Goal: Task Accomplishment & Management: Use online tool/utility

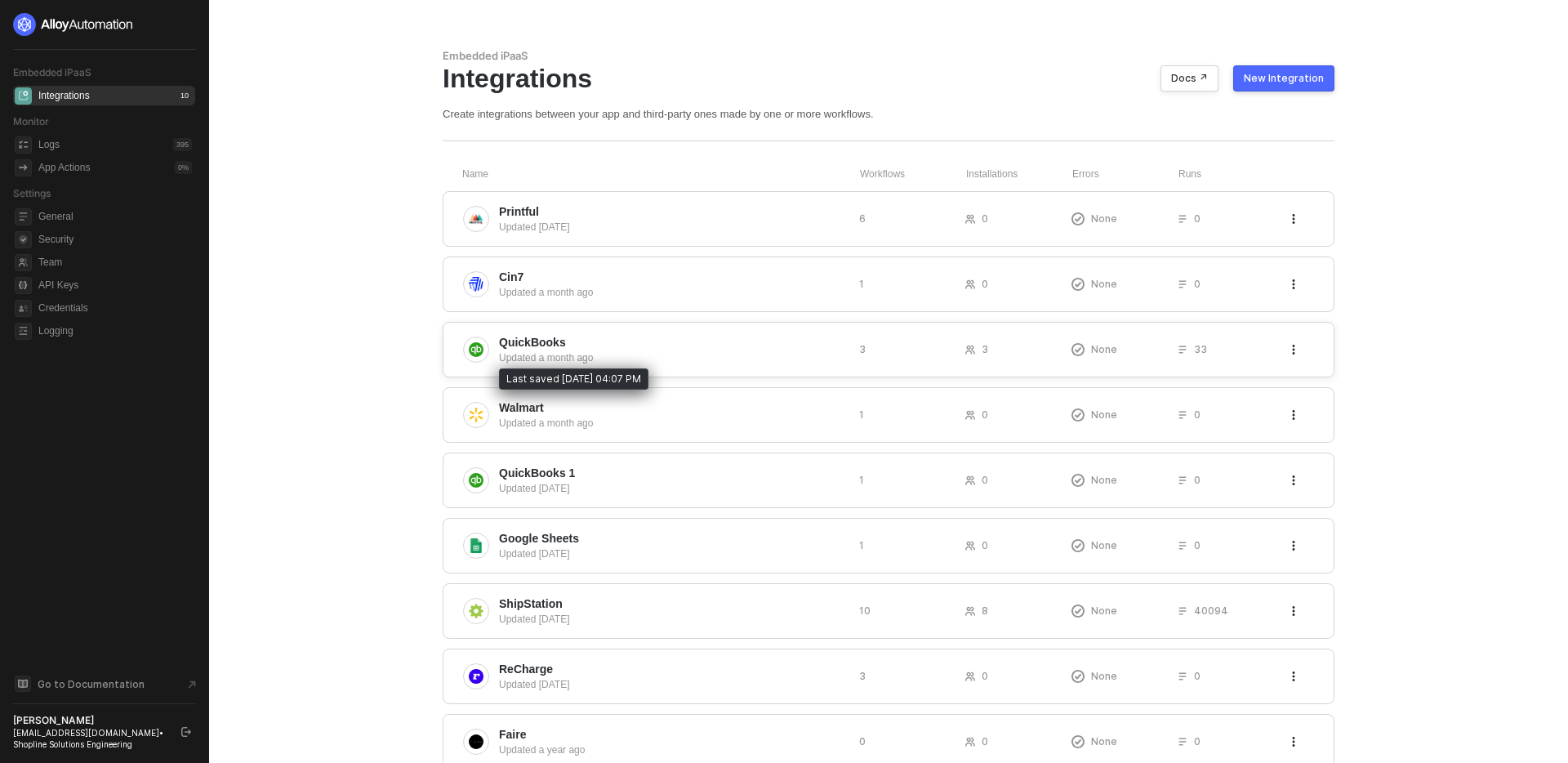
click at [744, 350] on div "Updated a month ago" at bounding box center [672, 357] width 347 height 15
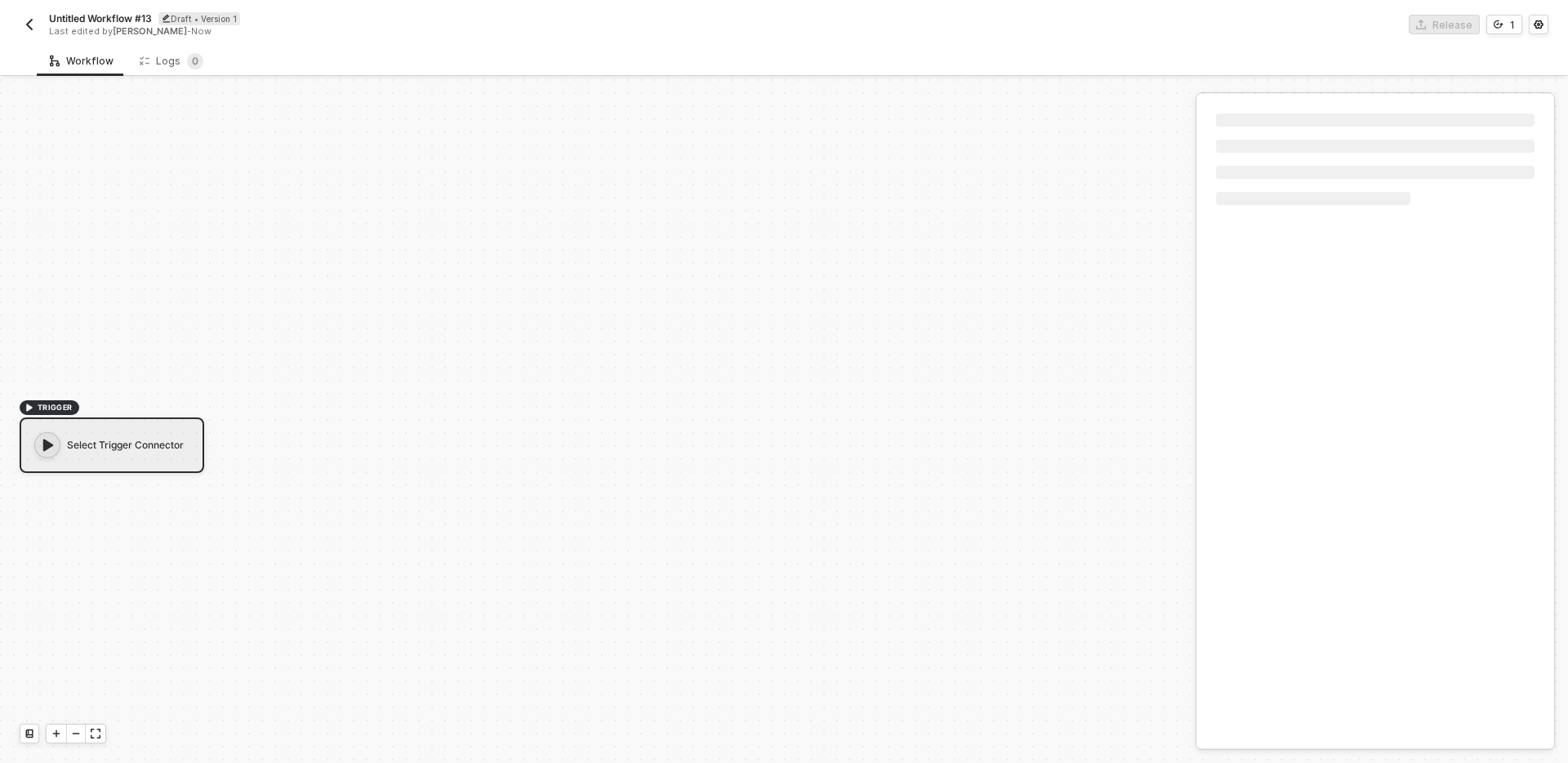
scroll to position [30, 0]
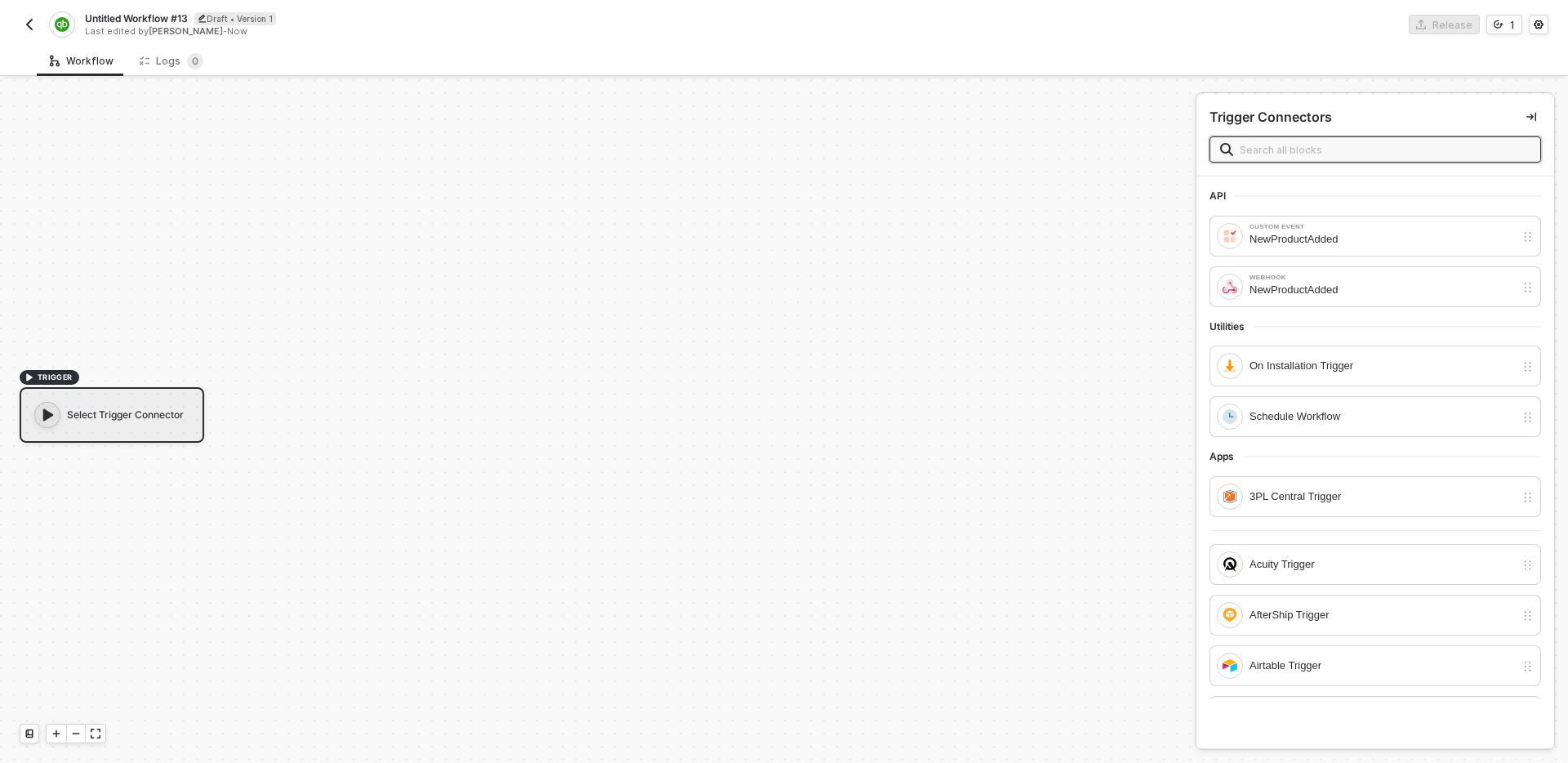
click at [101, 421] on div "Select Trigger Connector" at bounding box center [112, 415] width 185 height 55
click at [1308, 417] on div "Schedule Workflow" at bounding box center [1382, 416] width 266 height 18
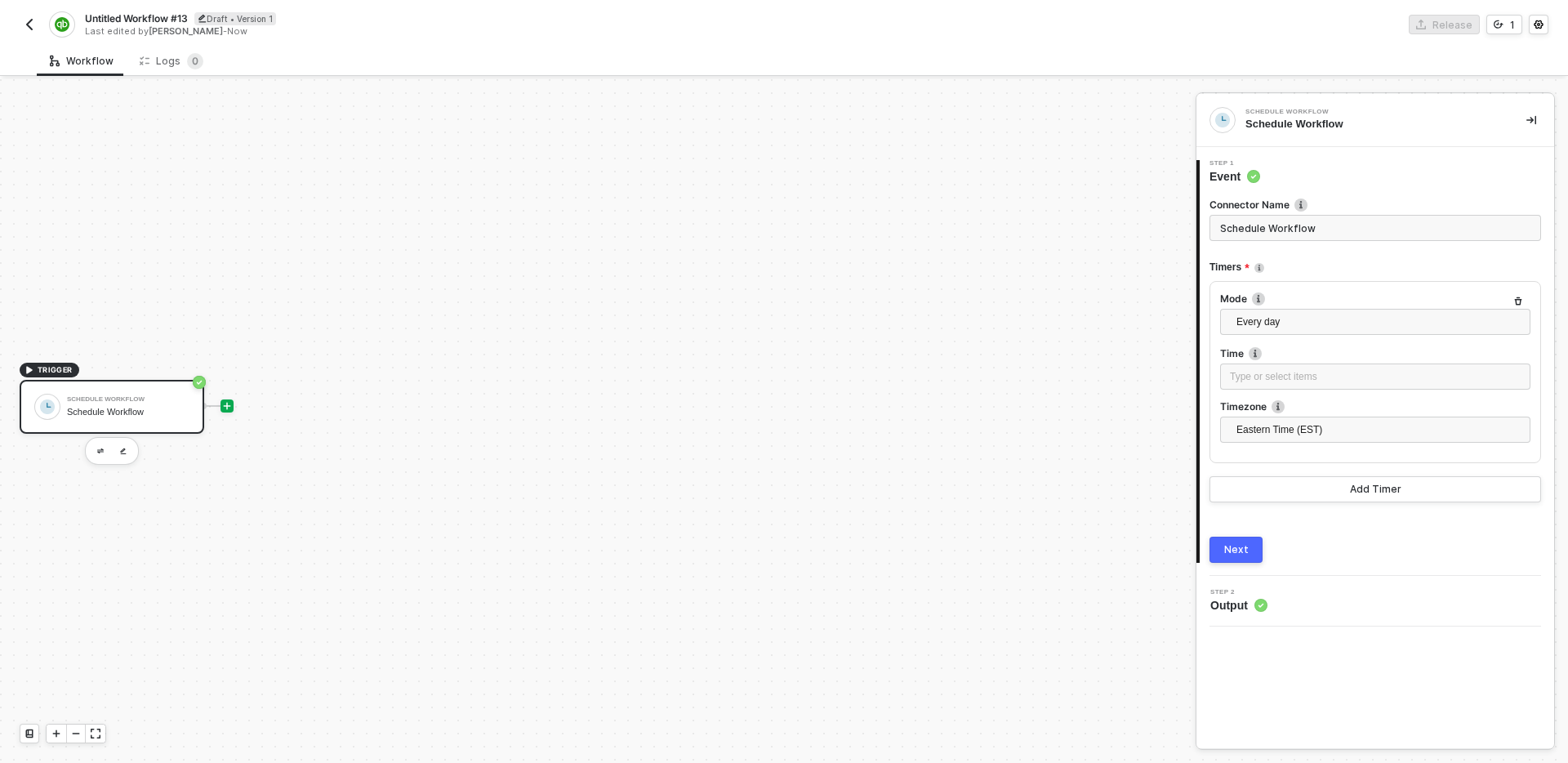
click at [232, 408] on div at bounding box center [227, 406] width 13 height 13
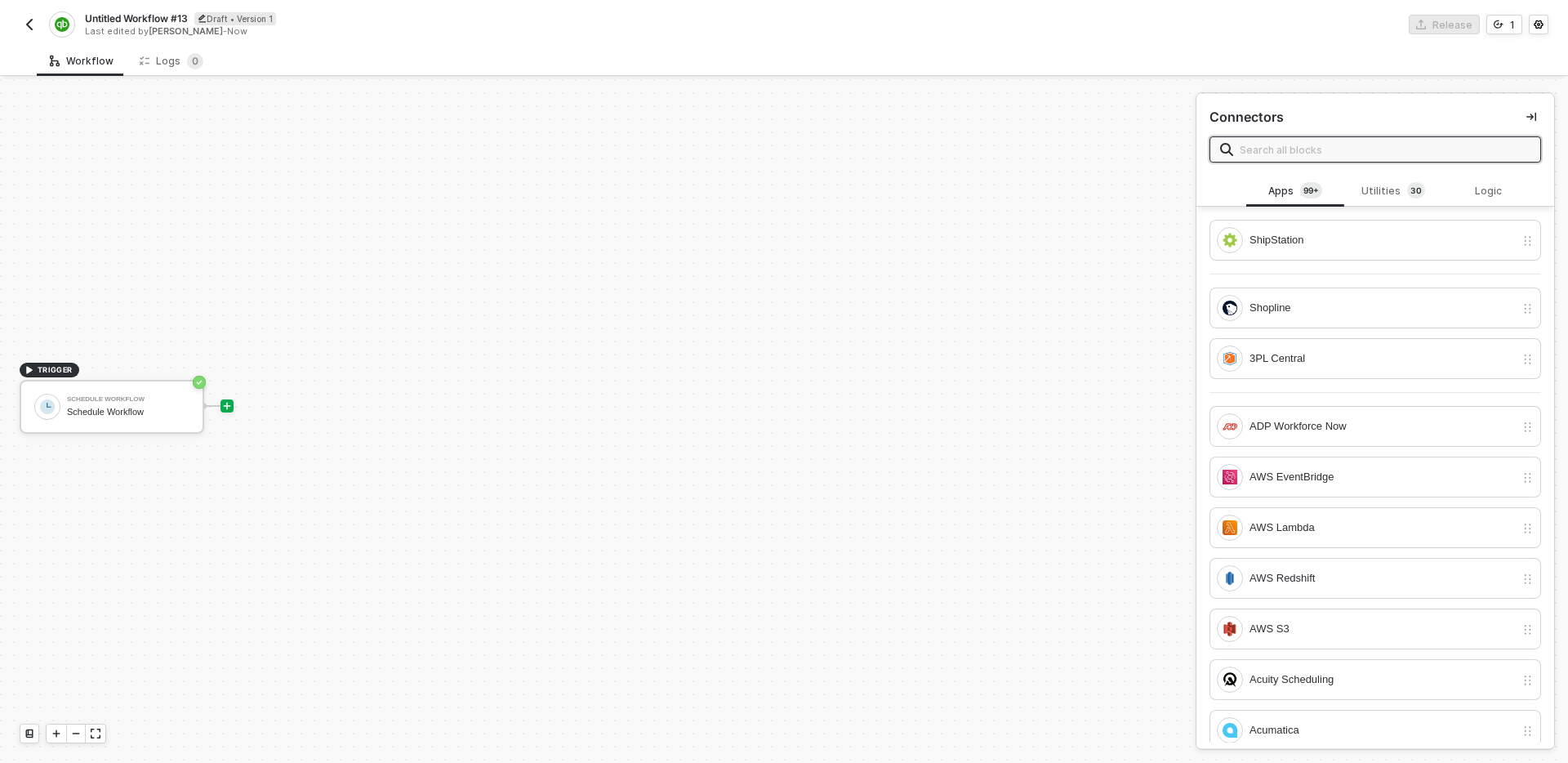
click at [1322, 150] on input "text" at bounding box center [1385, 150] width 290 height 18
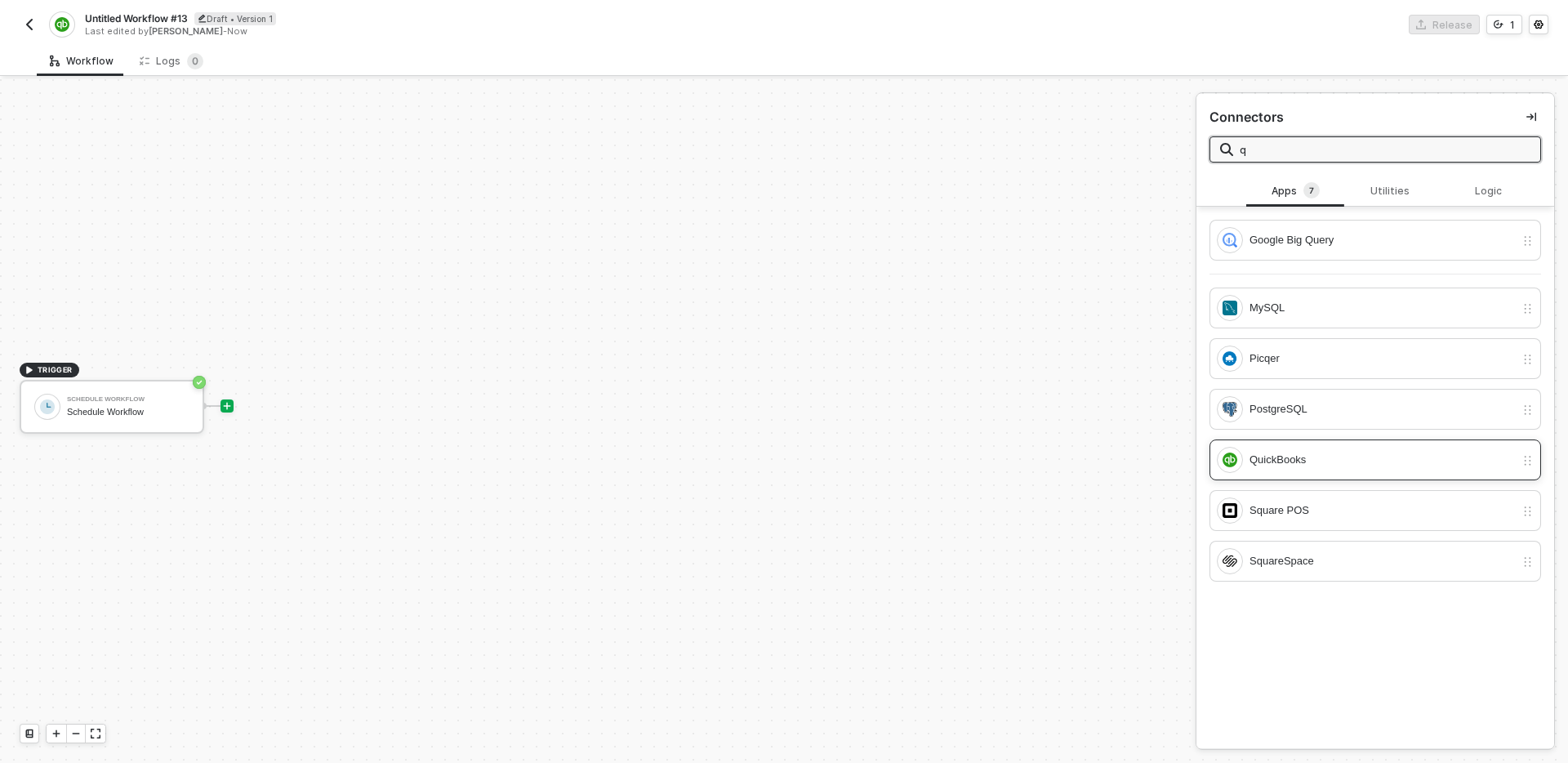
type input "q"
click at [1313, 451] on div "QuickBooks" at bounding box center [1382, 459] width 266 height 18
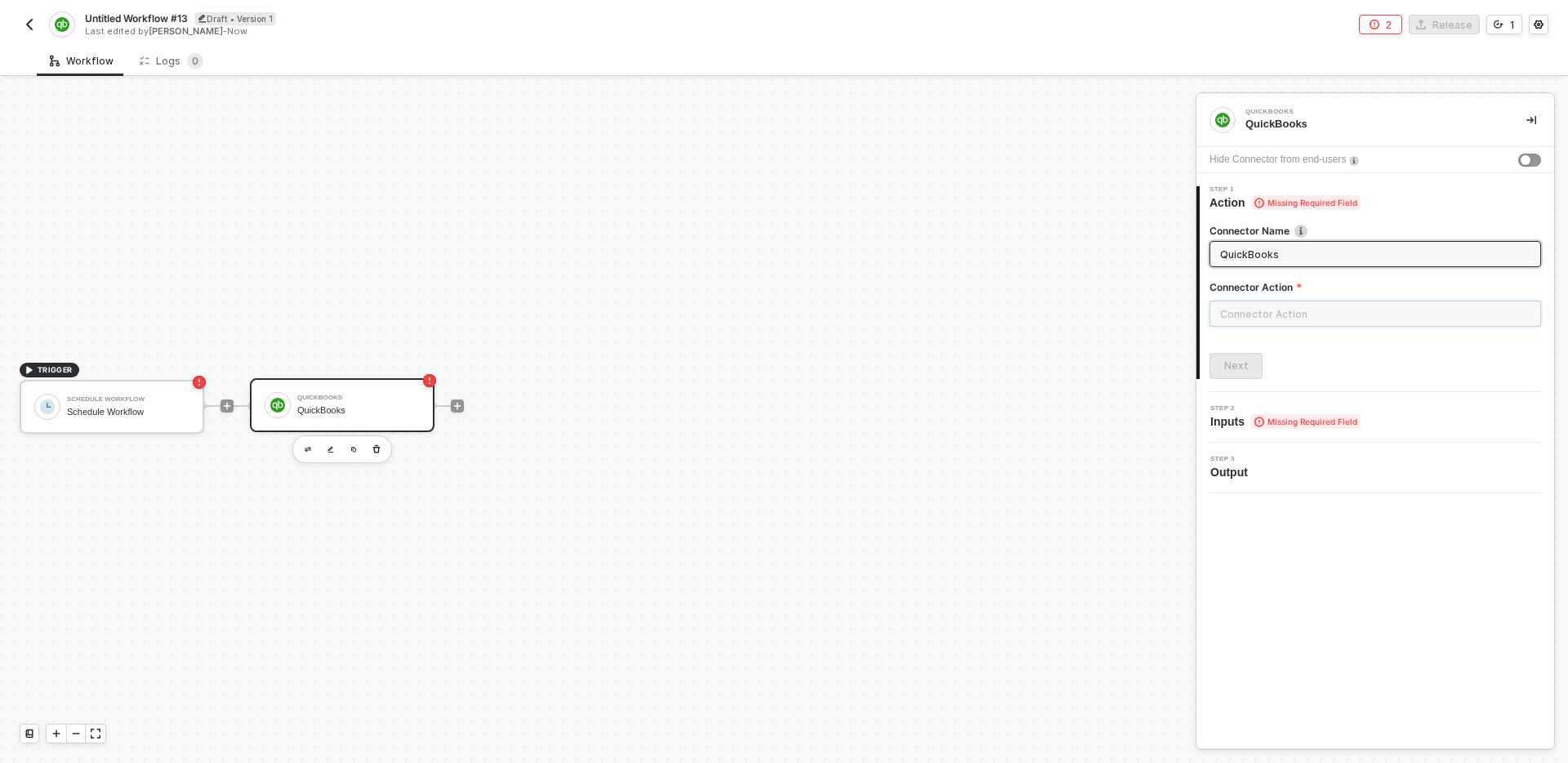
click at [1286, 318] on input "text" at bounding box center [1375, 314] width 332 height 26
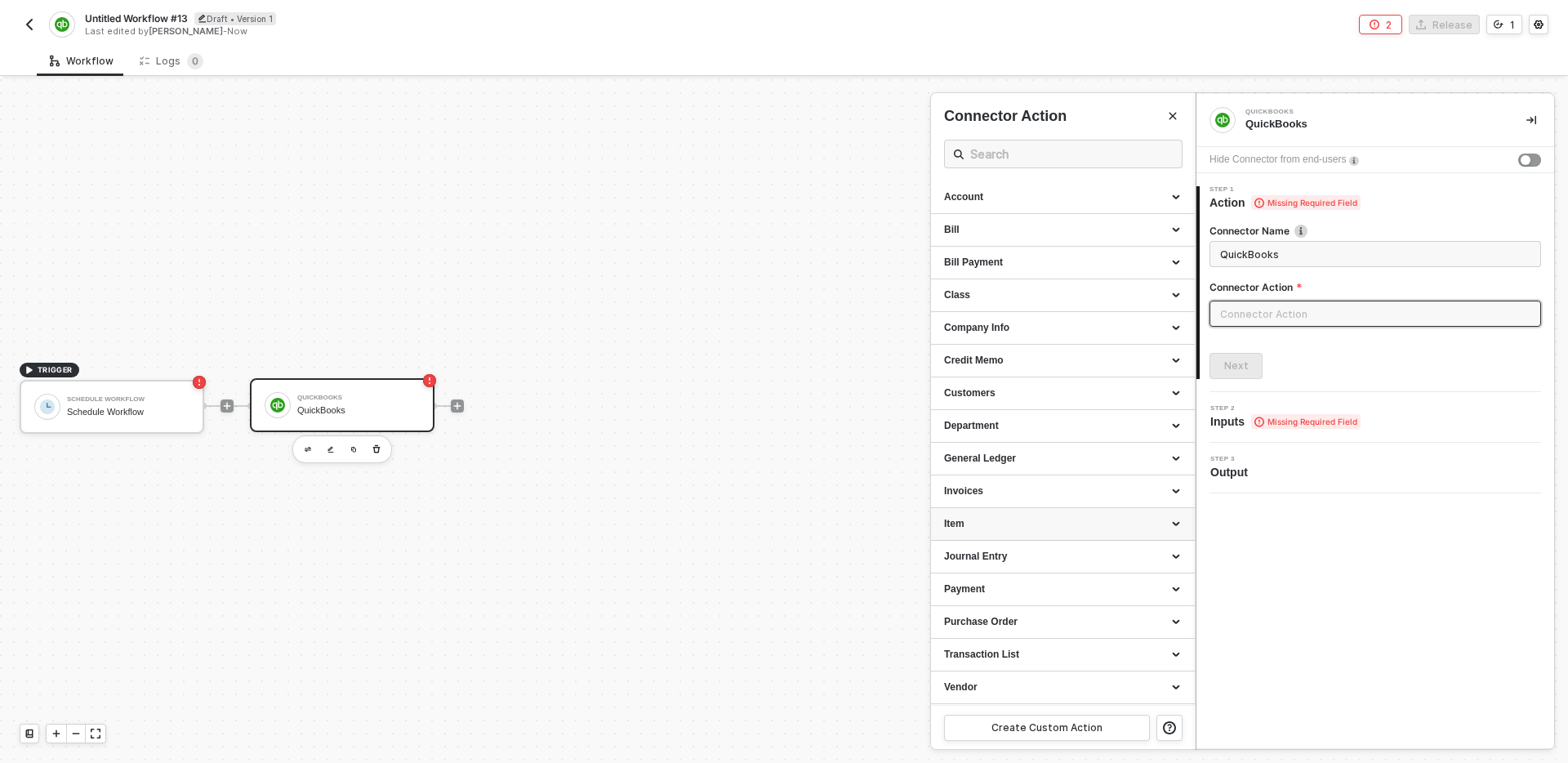
click at [1095, 525] on div "Item" at bounding box center [1063, 524] width 238 height 14
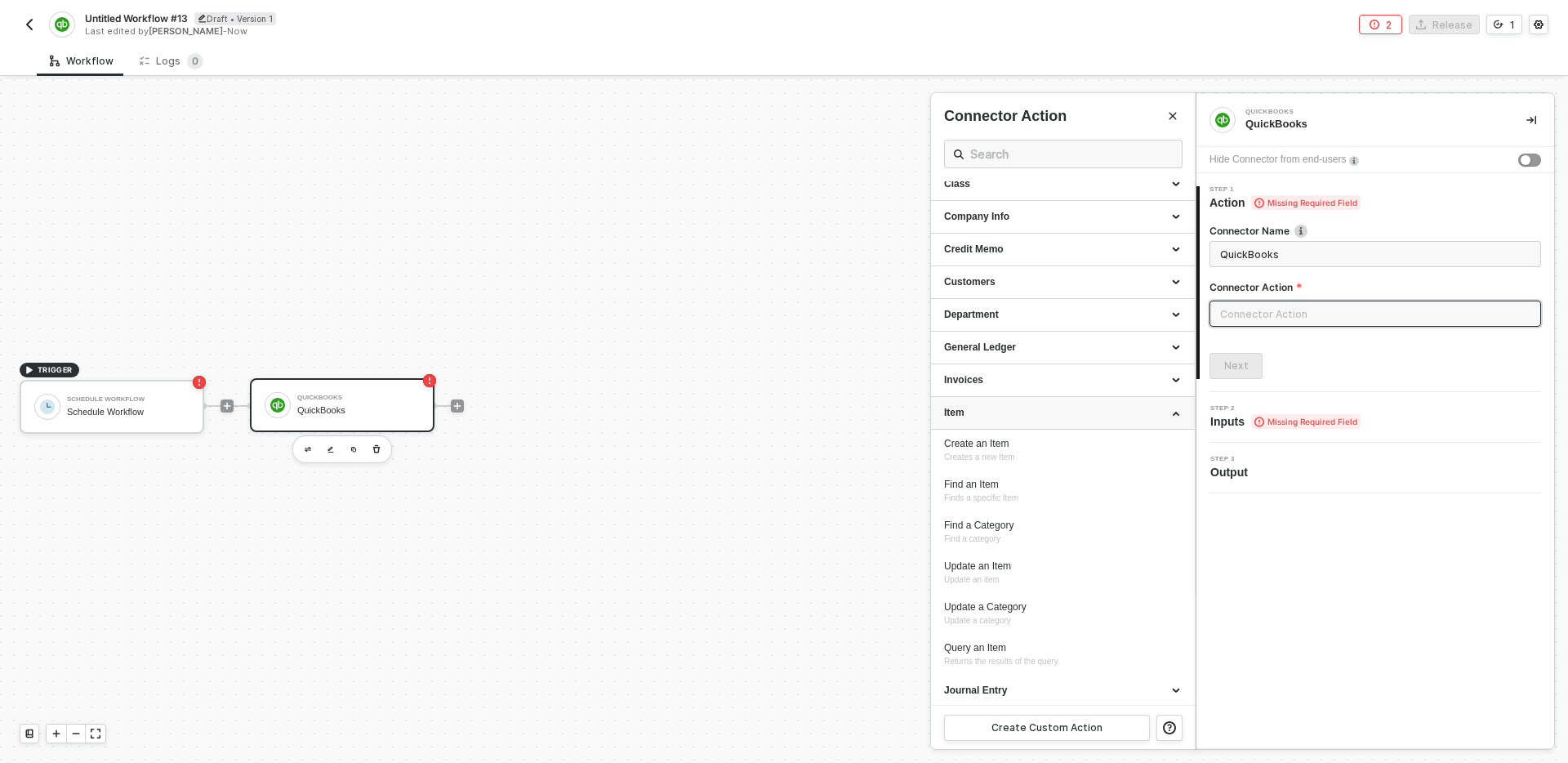
scroll to position [117, 0]
click at [1061, 445] on div "Create an Item Creates a new Item" at bounding box center [1063, 444] width 238 height 27
type input "Creates a new Item"
type input "Item - Create an Item"
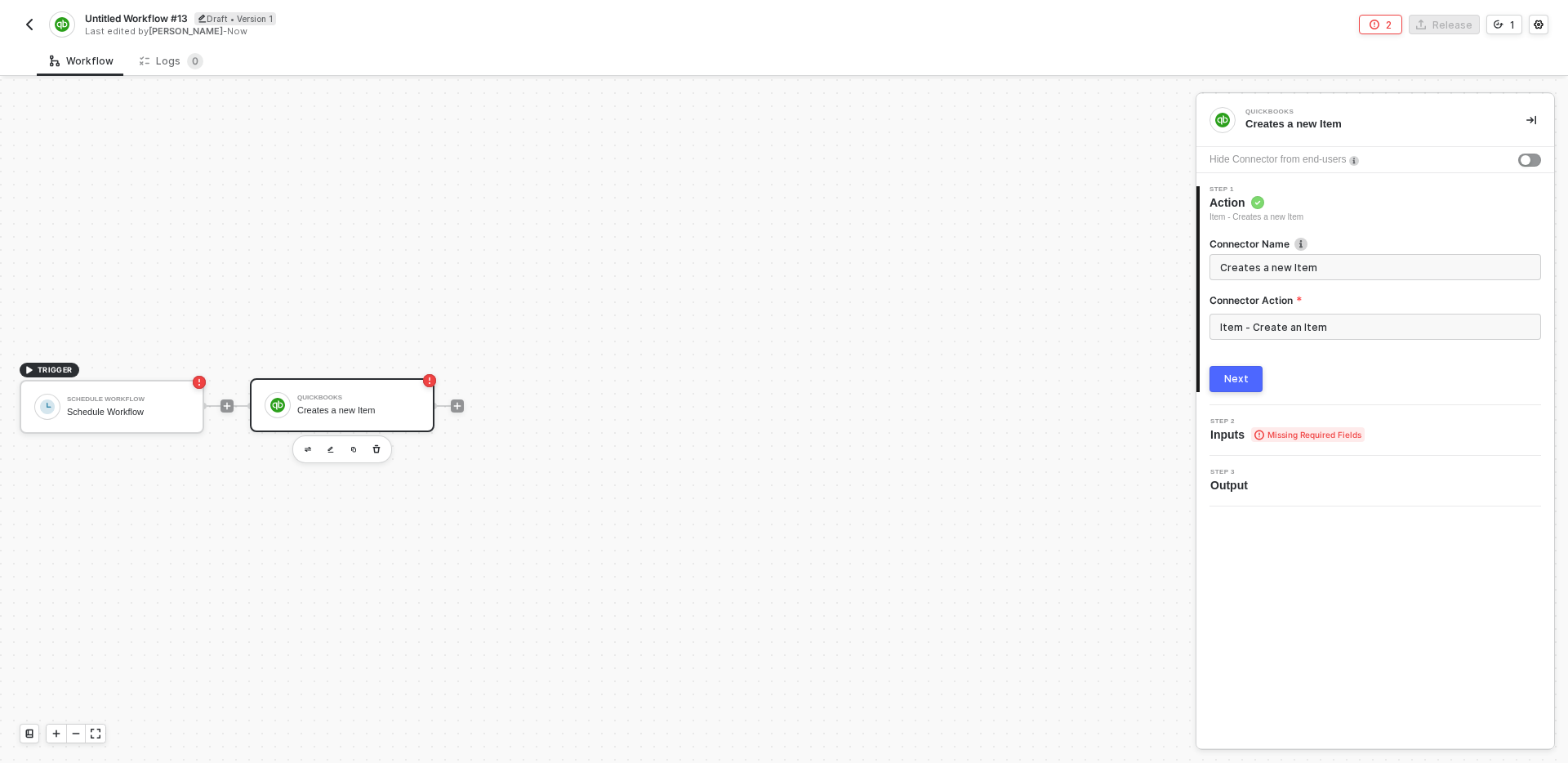
click at [1221, 380] on button "Next" at bounding box center [1236, 379] width 53 height 26
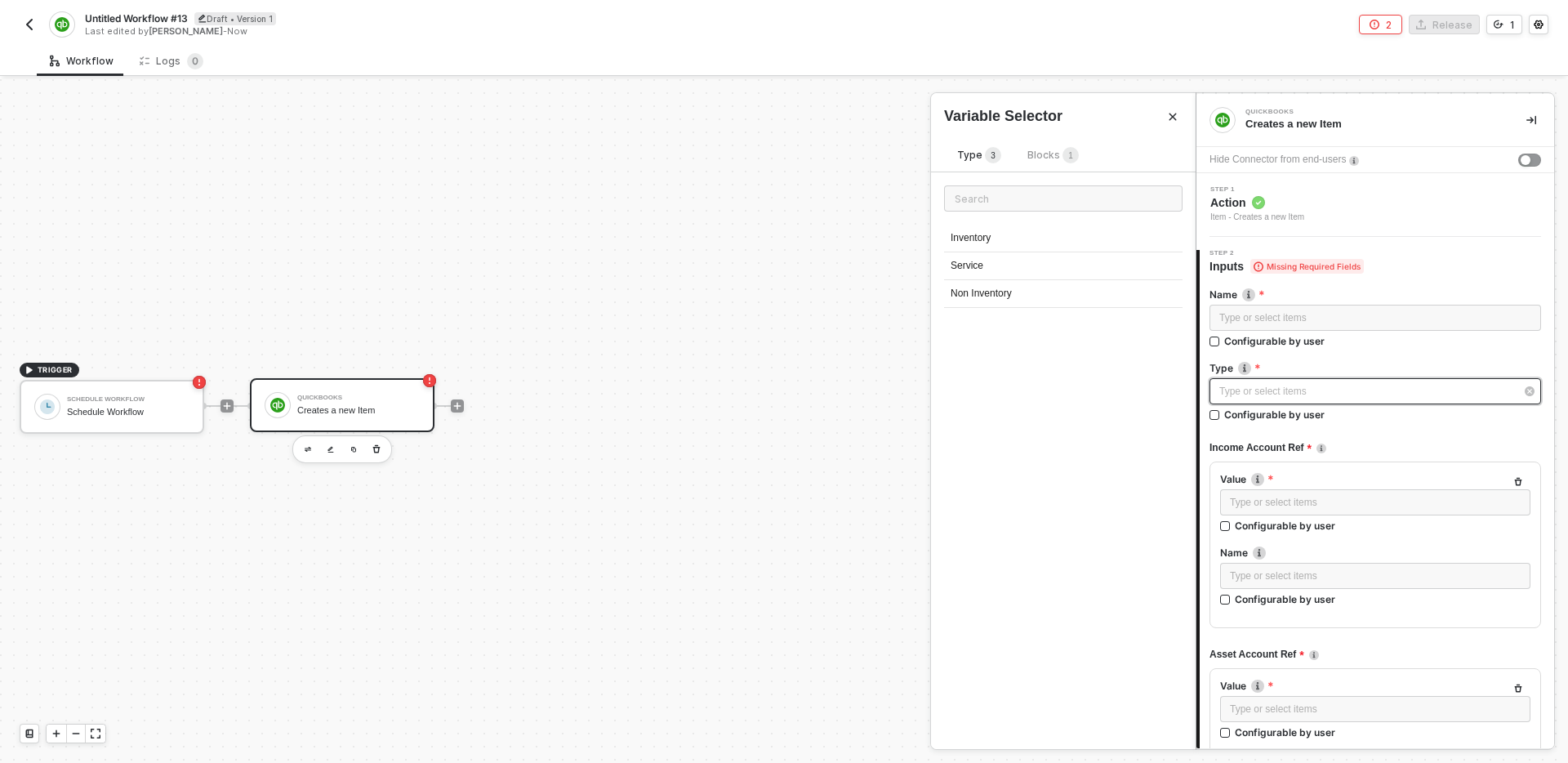
click at [1306, 400] on div "Type or select items ﻿" at bounding box center [1375, 392] width 332 height 26
click at [1418, 428] on div at bounding box center [1375, 430] width 332 height 6
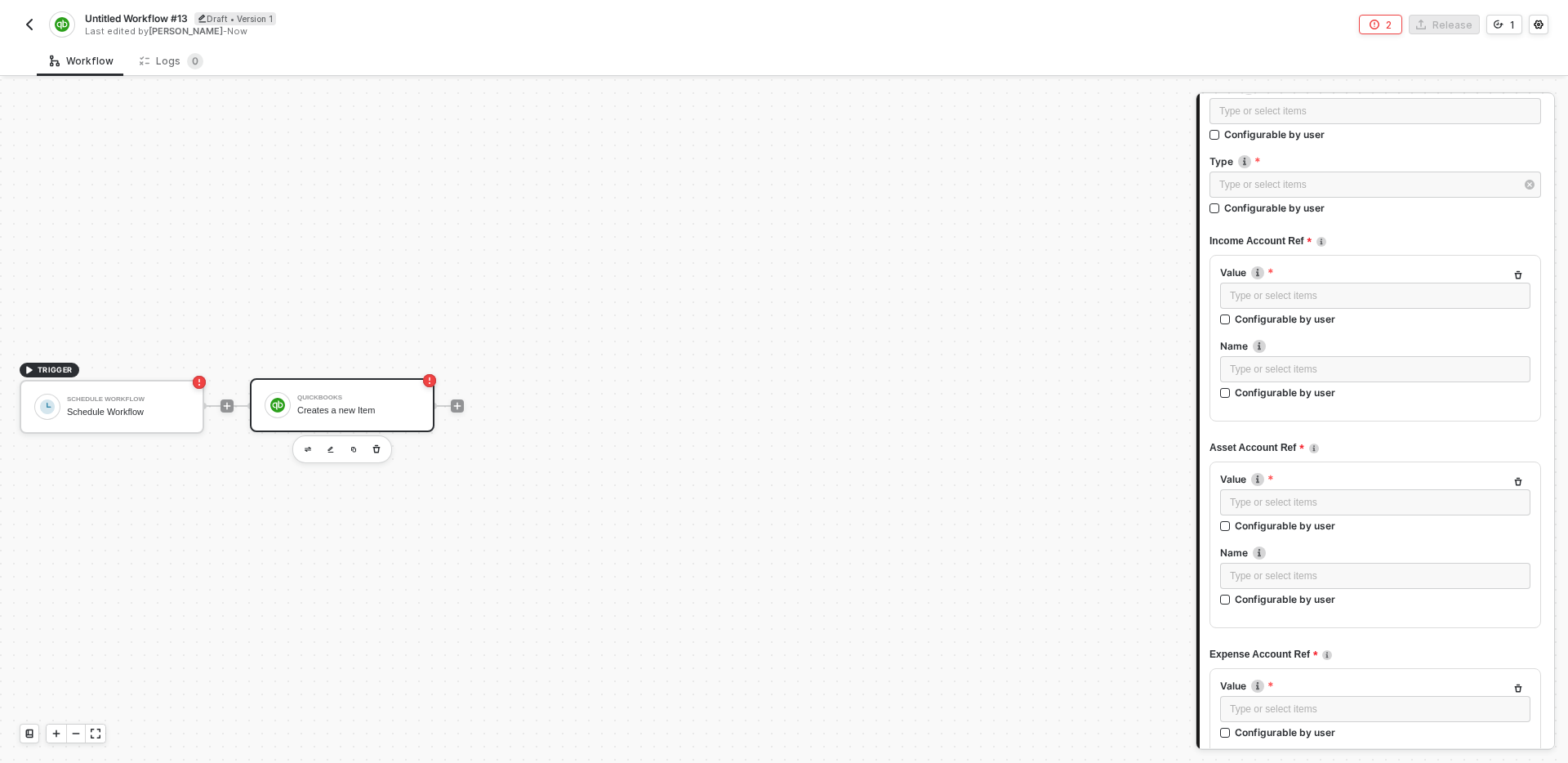
scroll to position [193, 0]
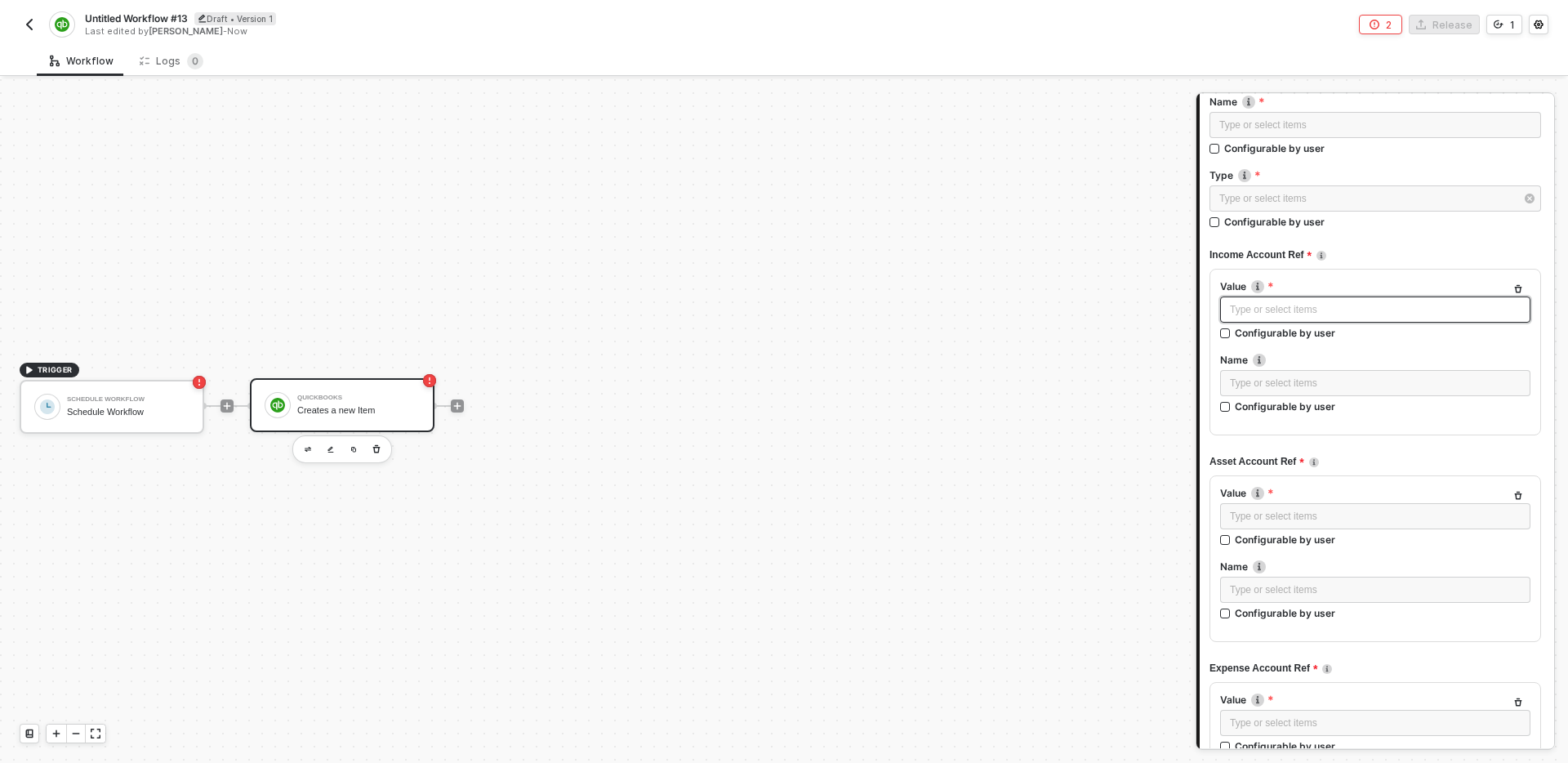
click at [1330, 302] on div "Type or select items ﻿" at bounding box center [1375, 310] width 290 height 16
click at [1425, 244] on div "Income Account Ref" at bounding box center [1375, 255] width 332 height 27
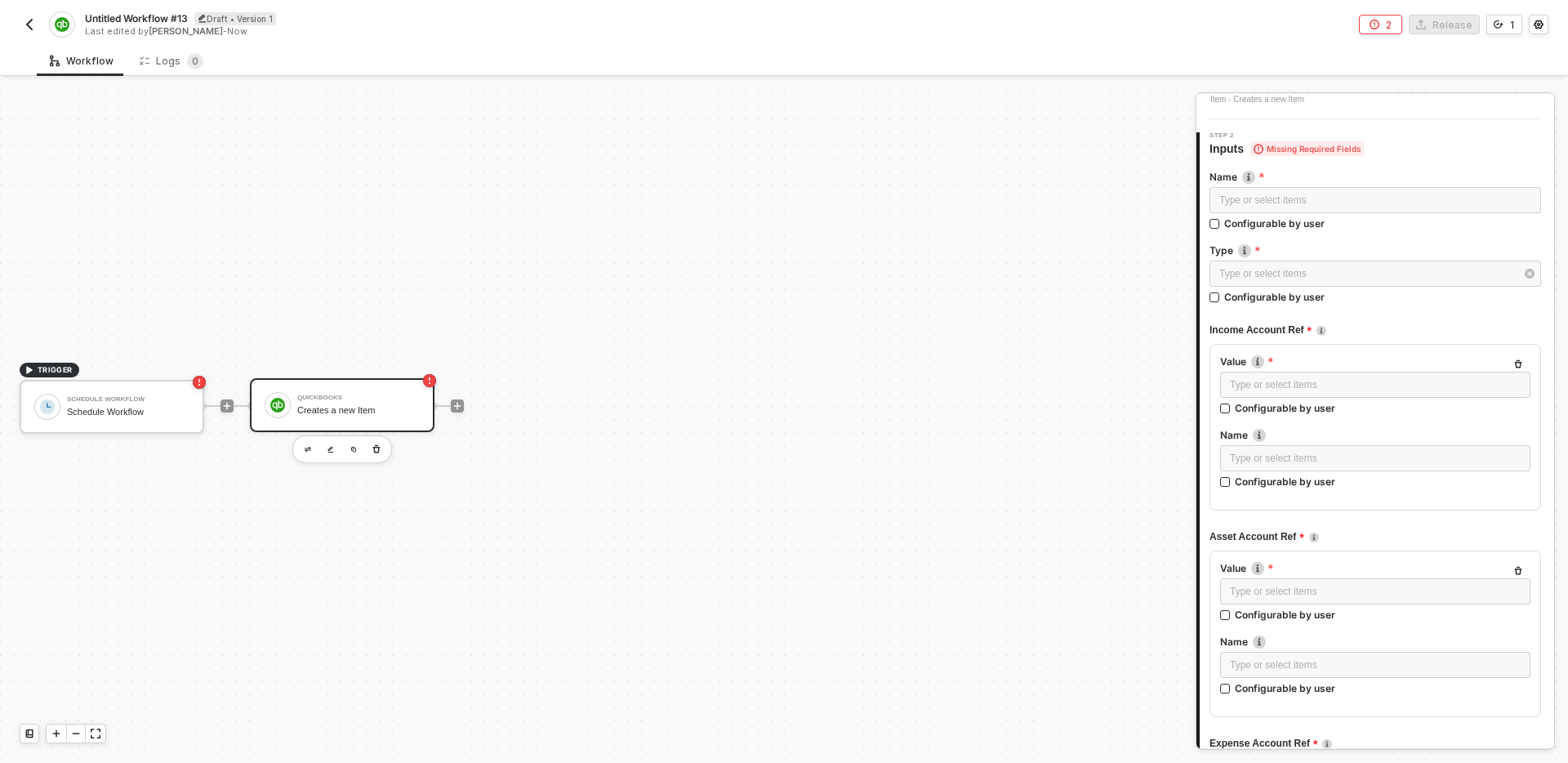
scroll to position [0, 0]
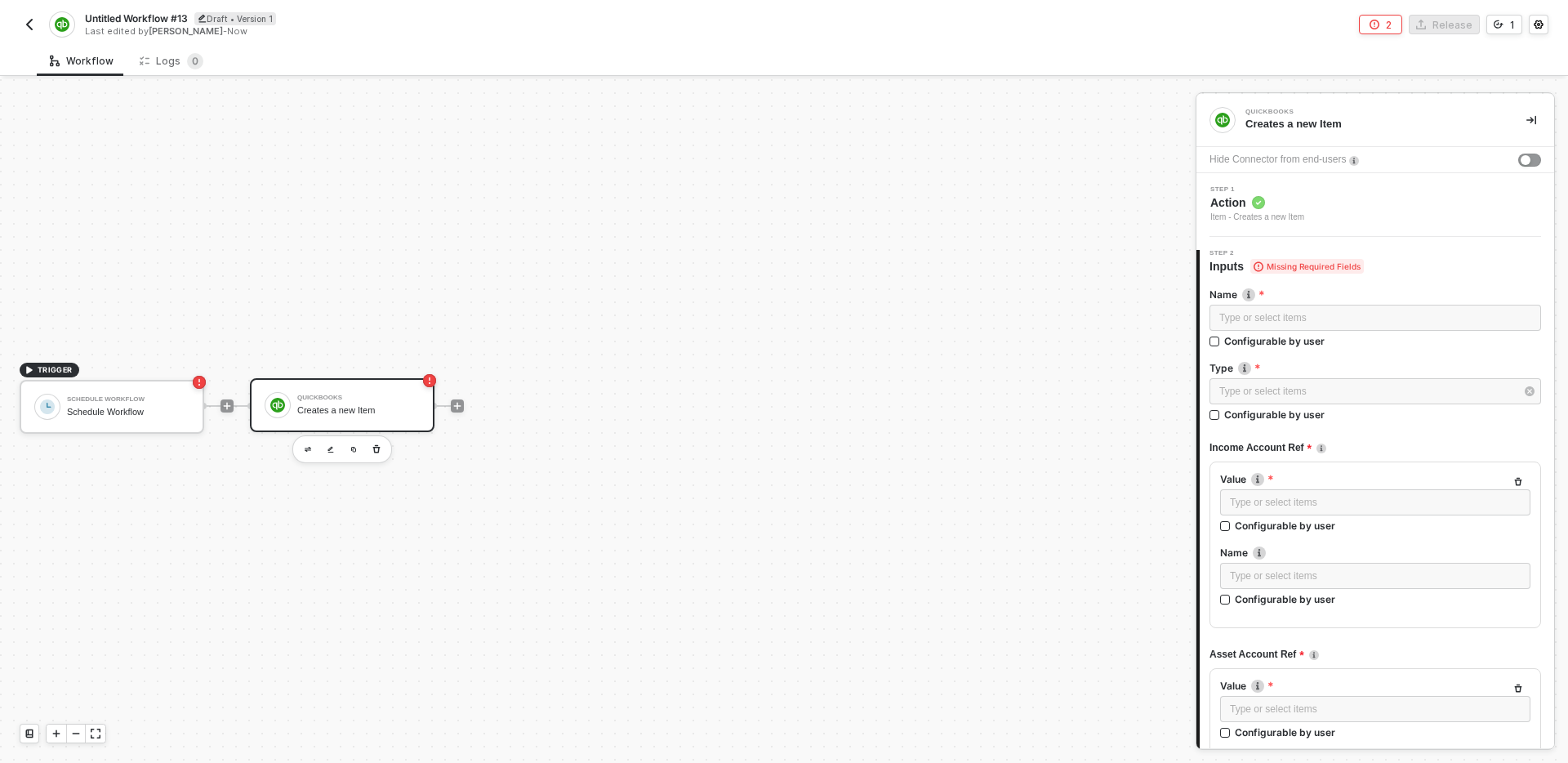
click at [32, 17] on button "button" at bounding box center [29, 25] width 19 height 19
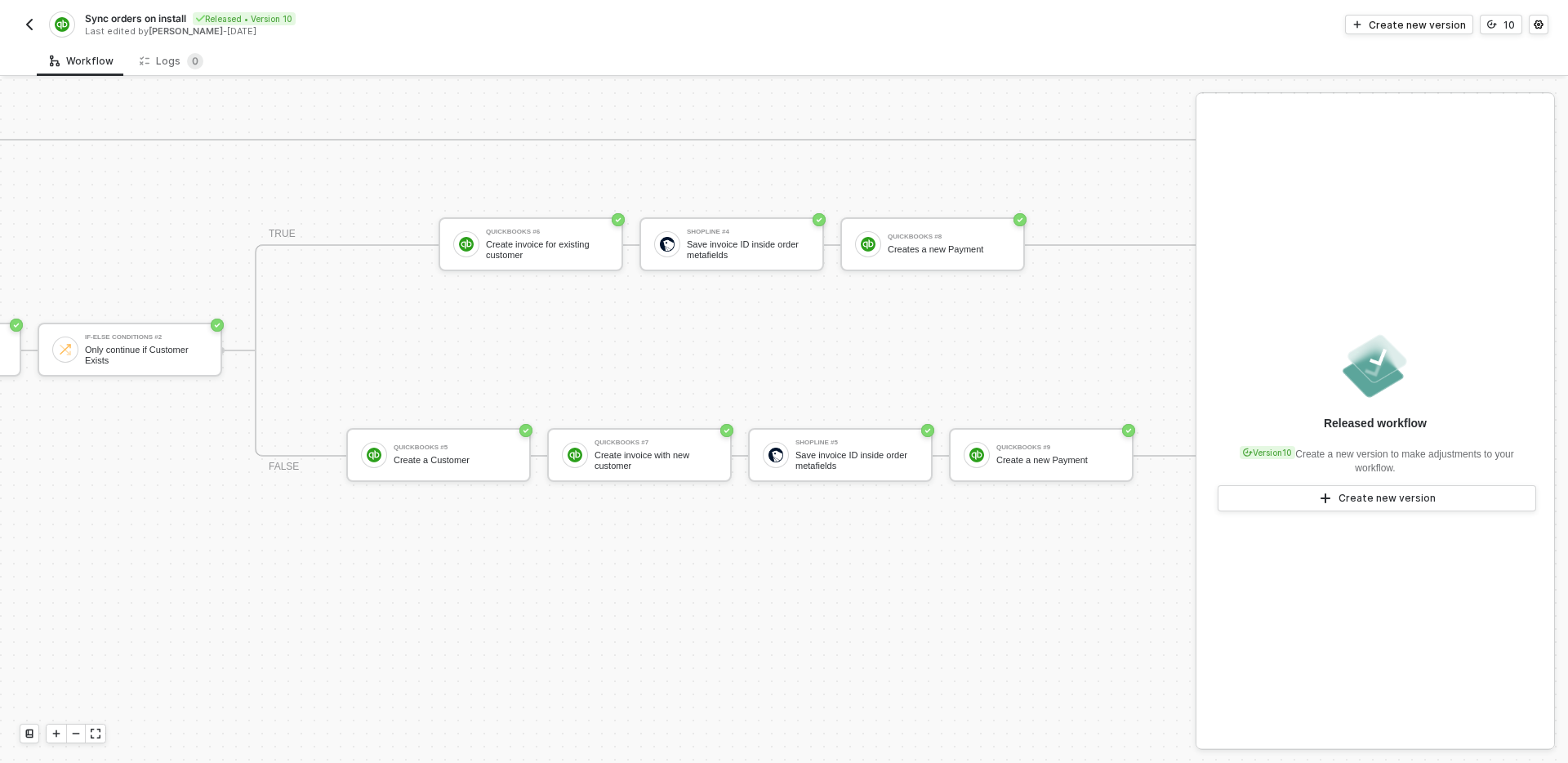
scroll to position [476, 2376]
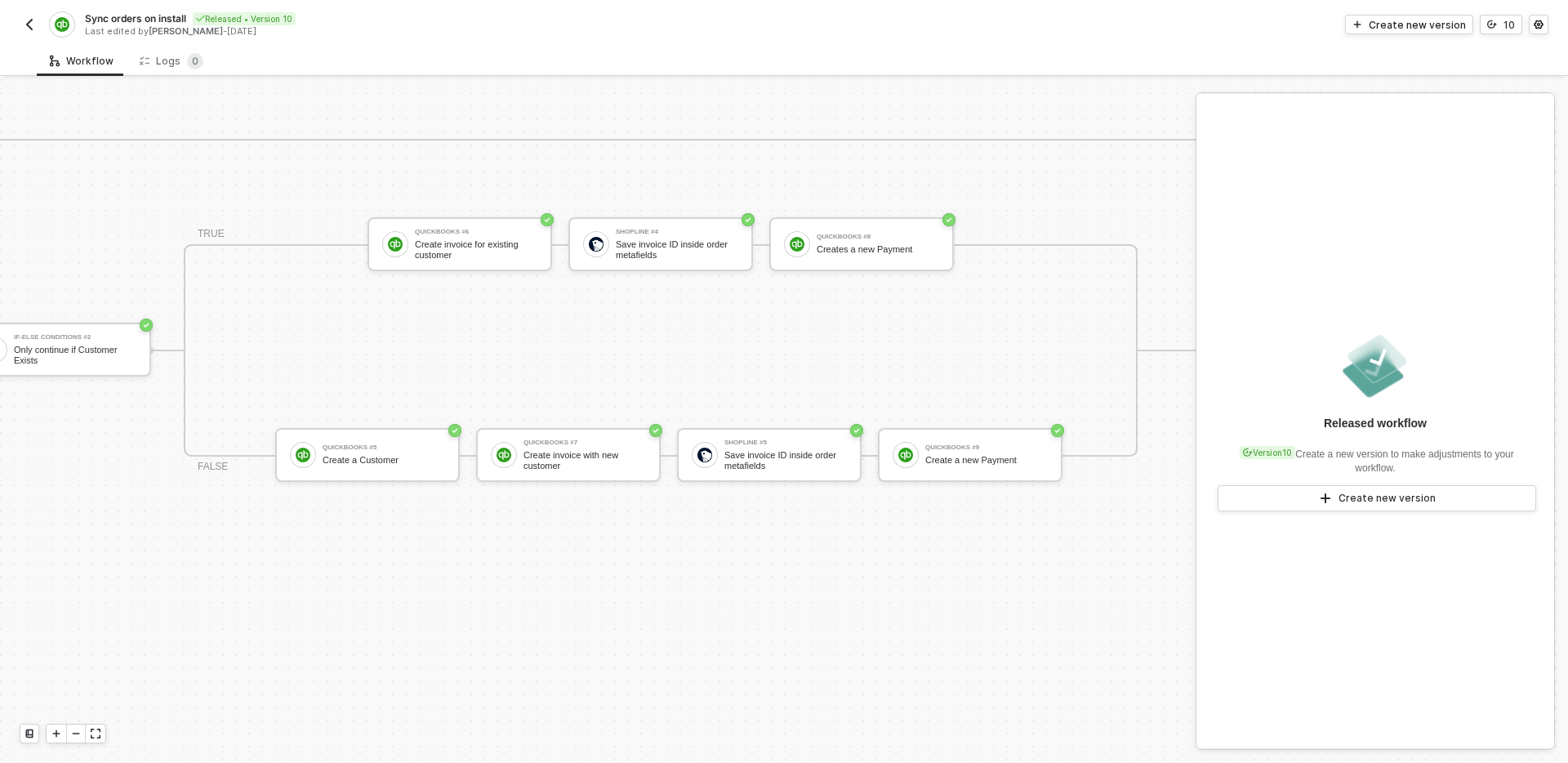
click at [1004, 543] on div "Shopline #2 Get order invoice ID metafield If-Else Conditions Continue if order…" at bounding box center [143, 510] width 2207 height 531
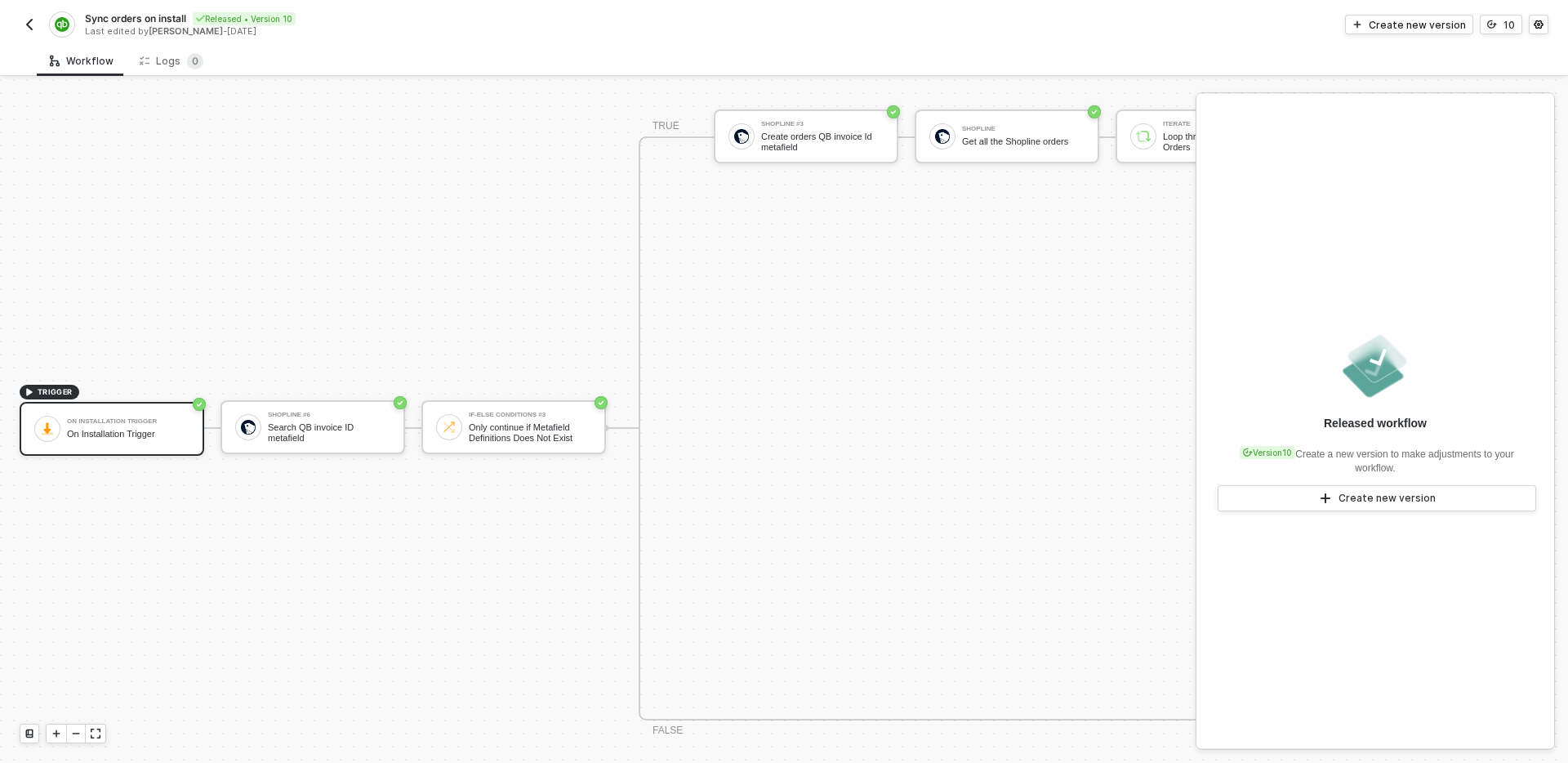
scroll to position [855, 0]
click at [29, 22] on img "button" at bounding box center [29, 24] width 13 height 13
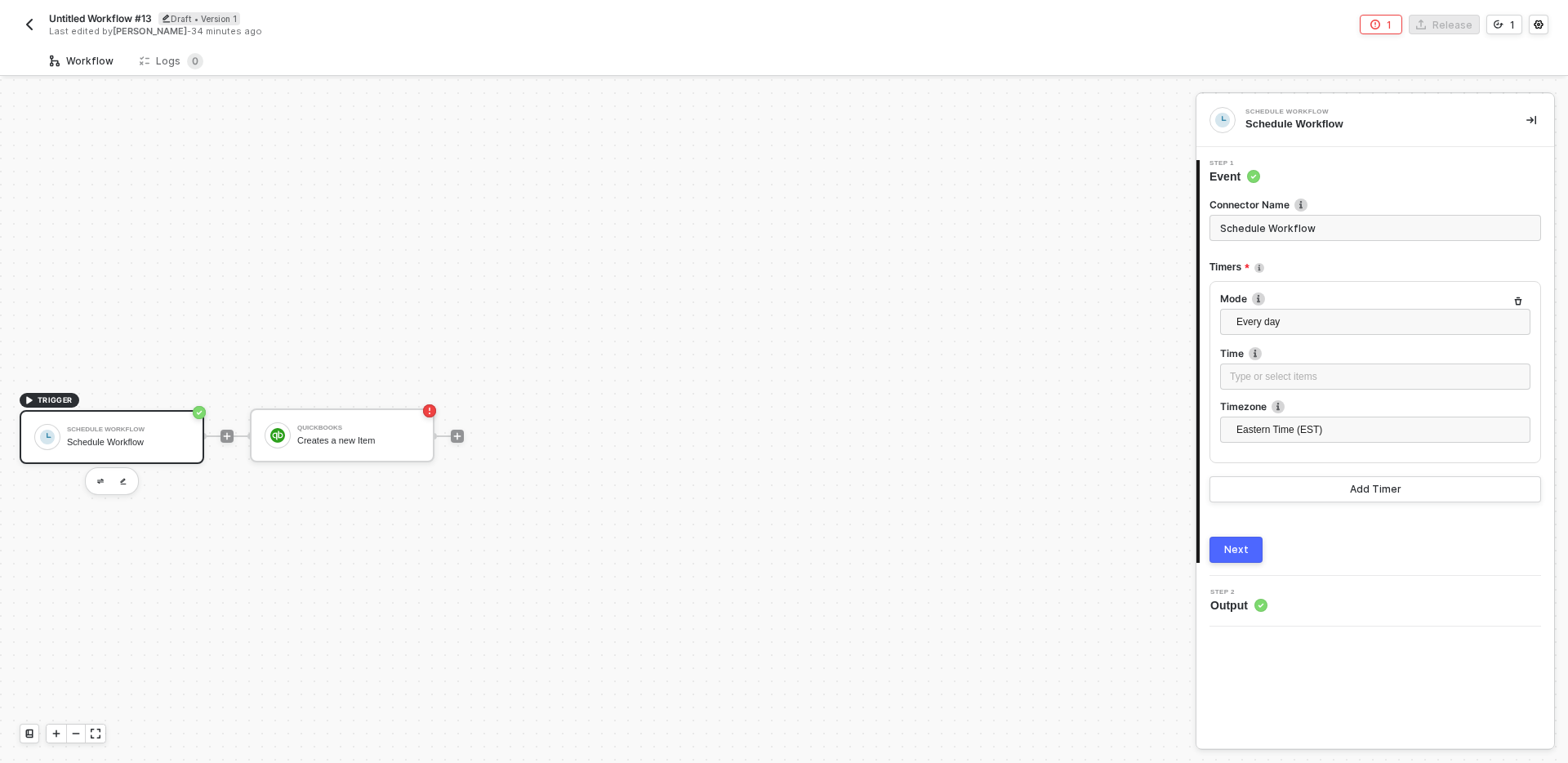
scroll to position [30, 0]
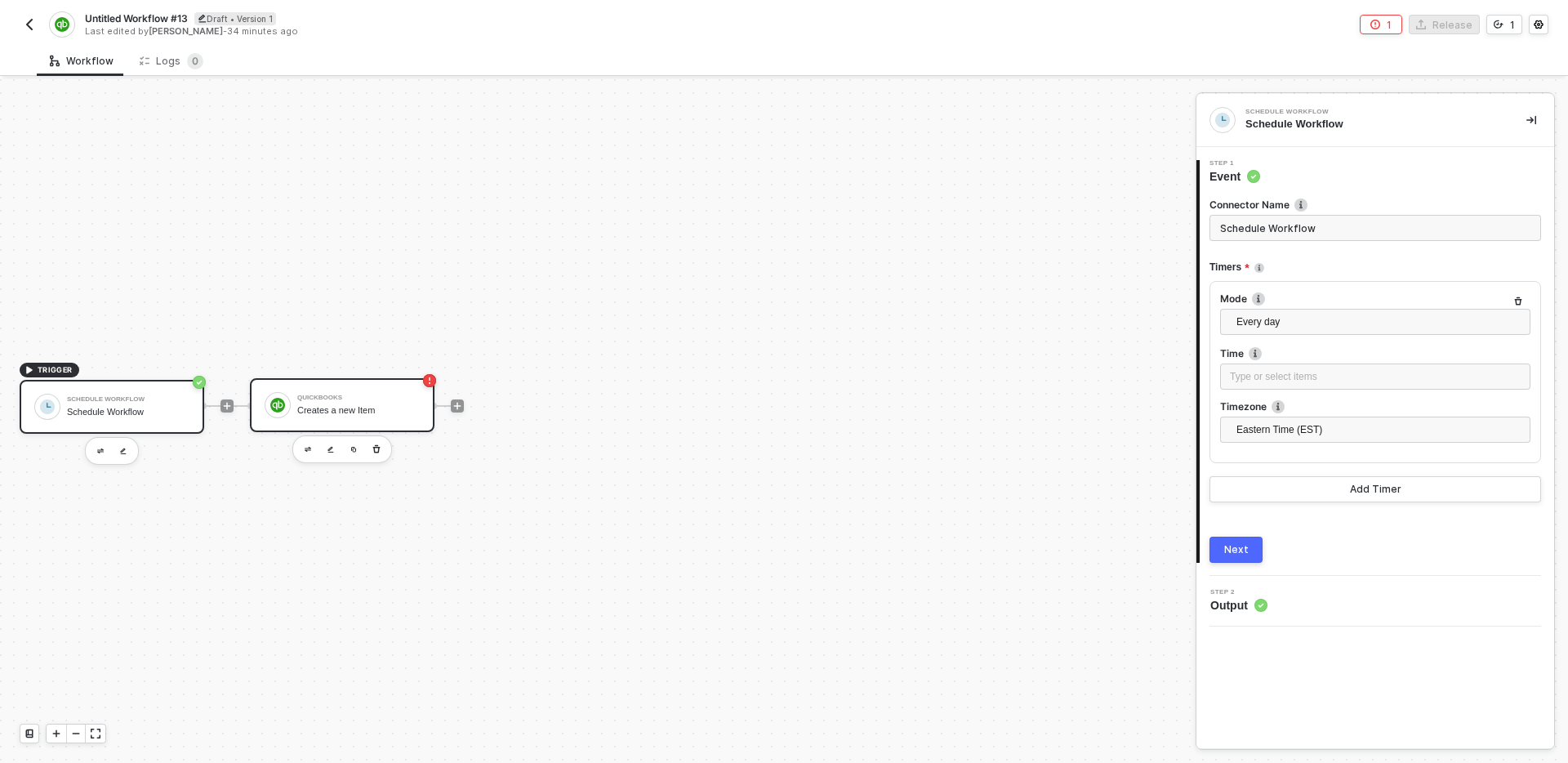
click at [342, 410] on div "Creates a new Item" at bounding box center [358, 410] width 122 height 11
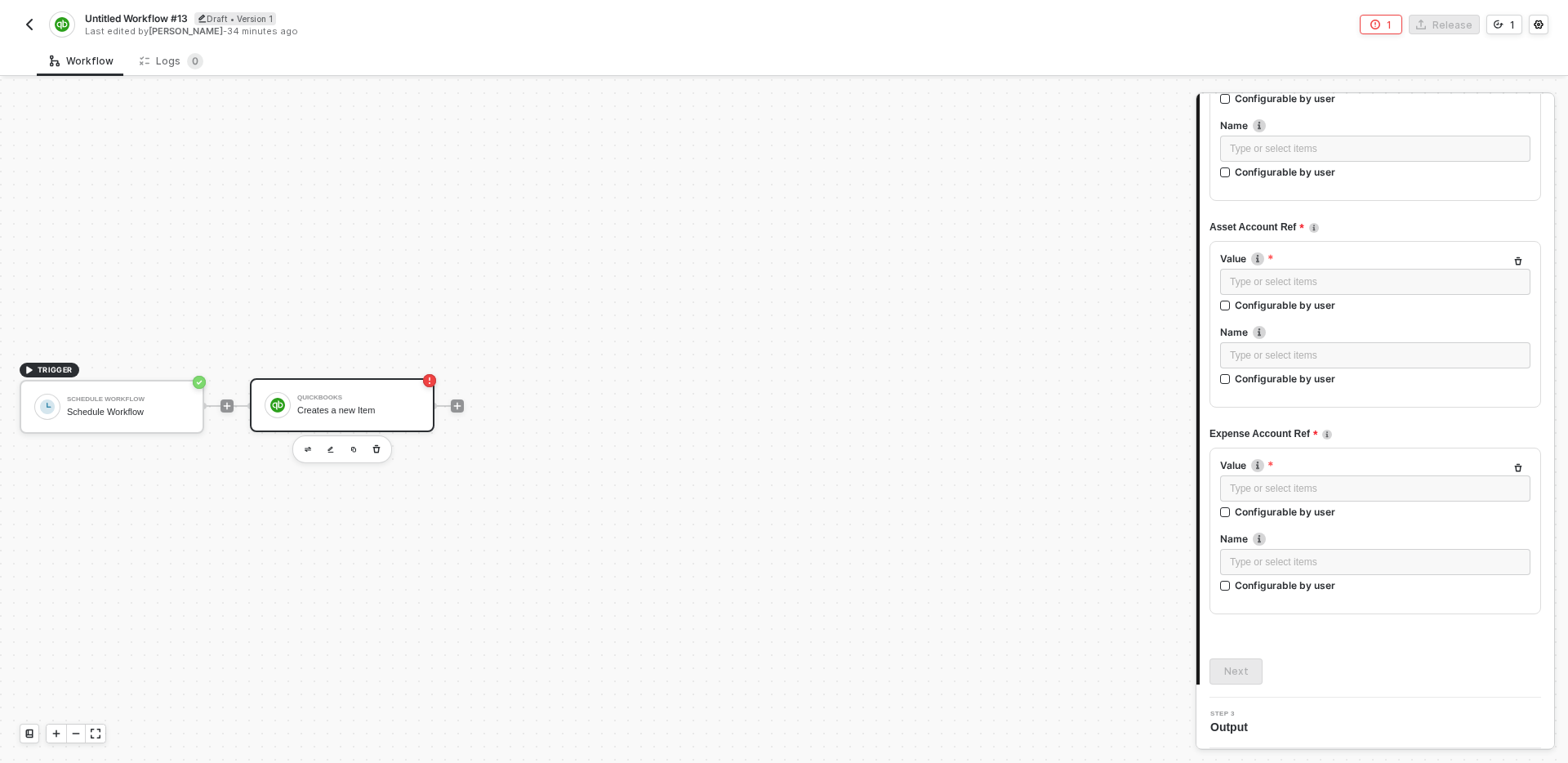
scroll to position [0, 0]
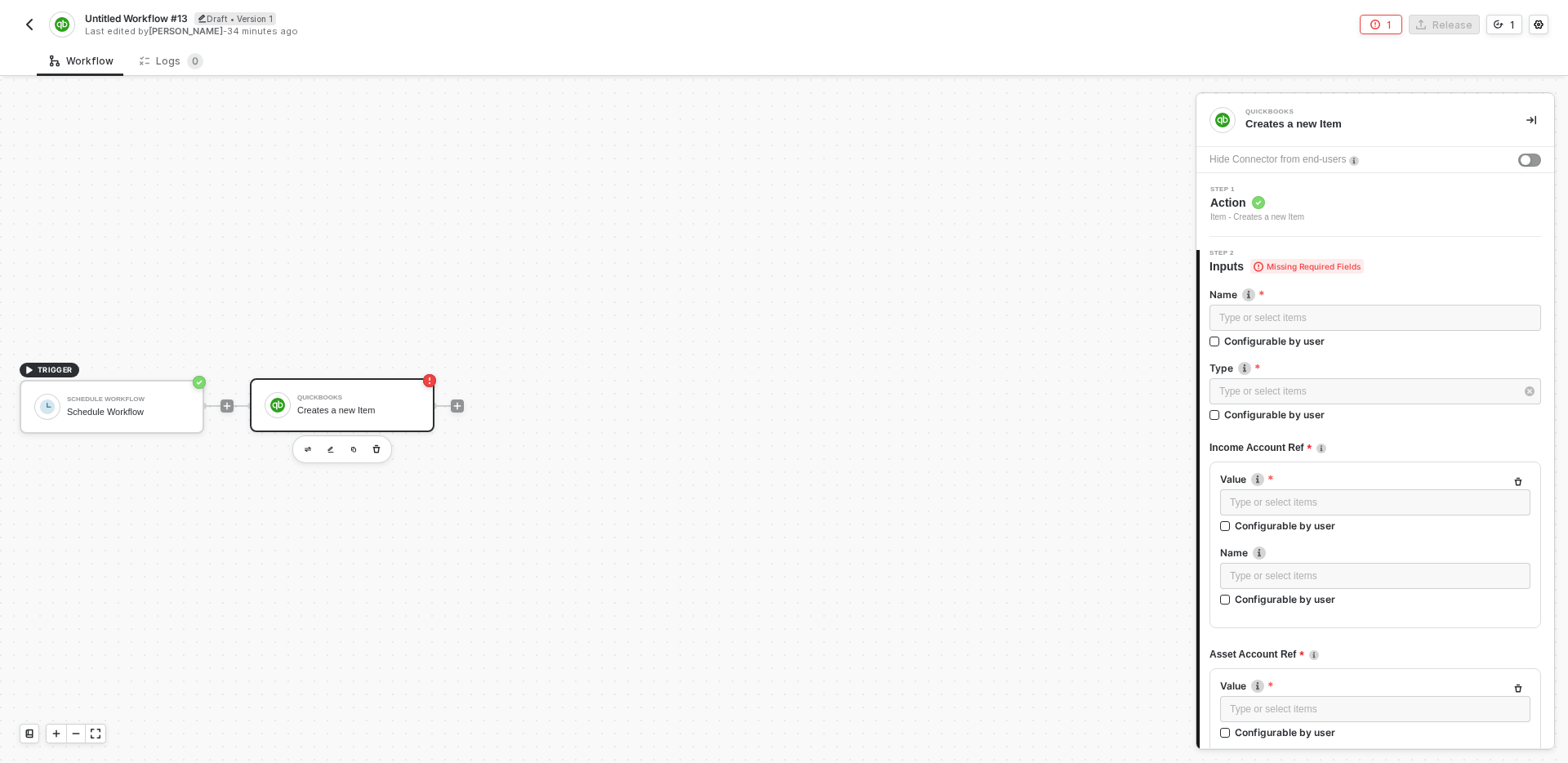
click at [1396, 218] on div "Step 1 Action Item - Creates a new Item" at bounding box center [1377, 205] width 354 height 38
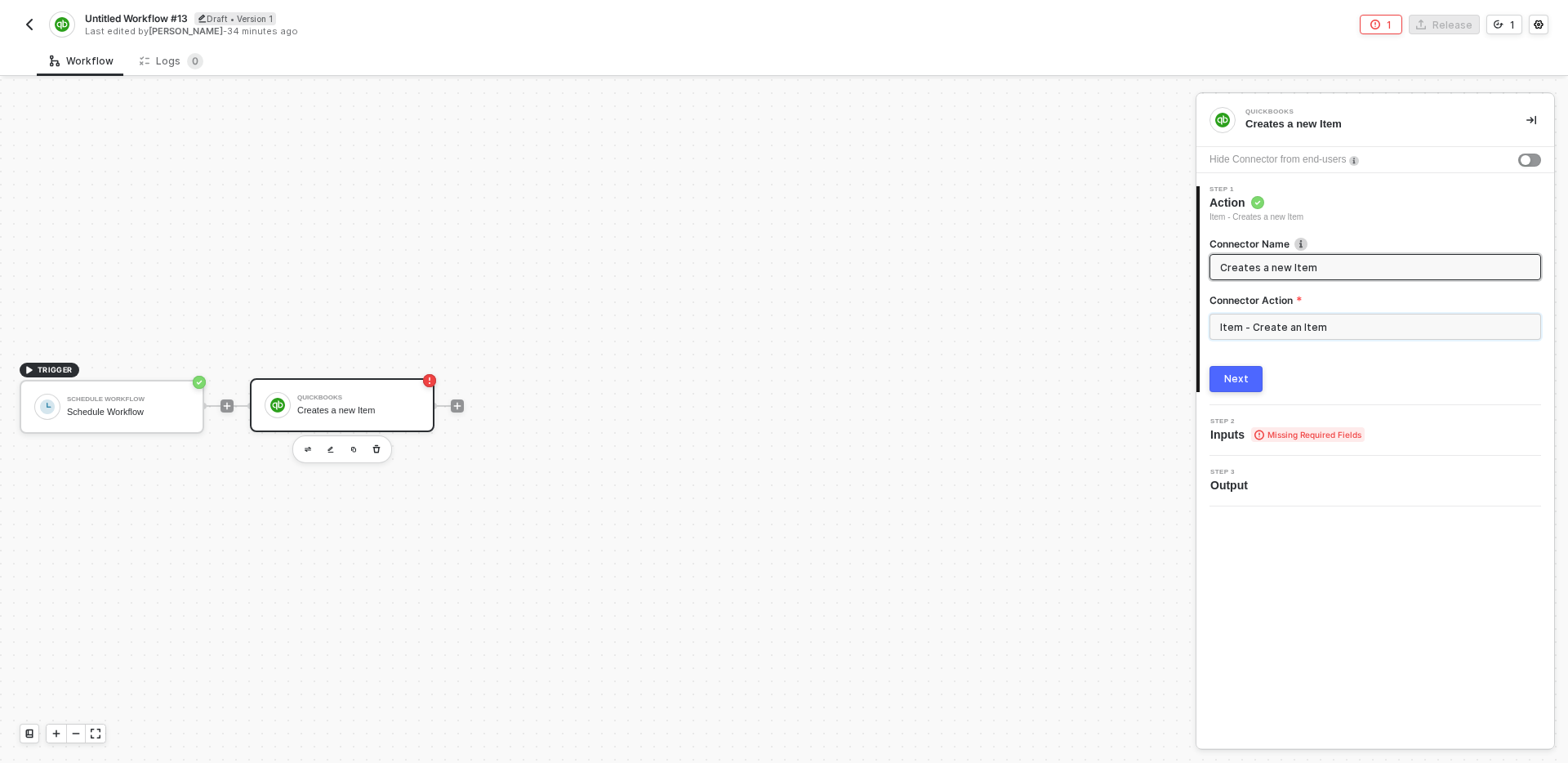
click at [1342, 325] on input "Item - Create an Item" at bounding box center [1375, 326] width 332 height 26
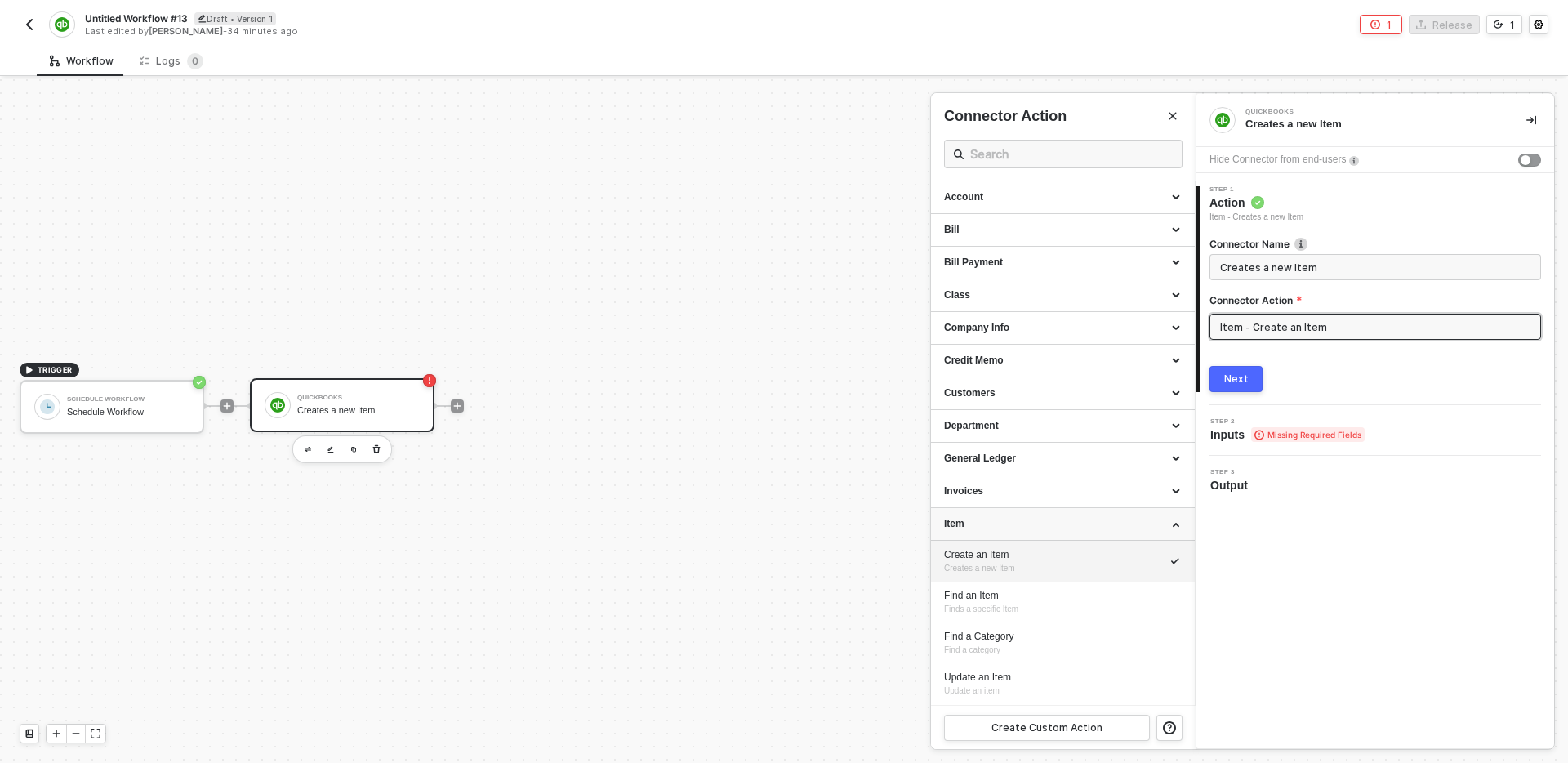
click at [1062, 517] on div "Item" at bounding box center [1063, 524] width 238 height 14
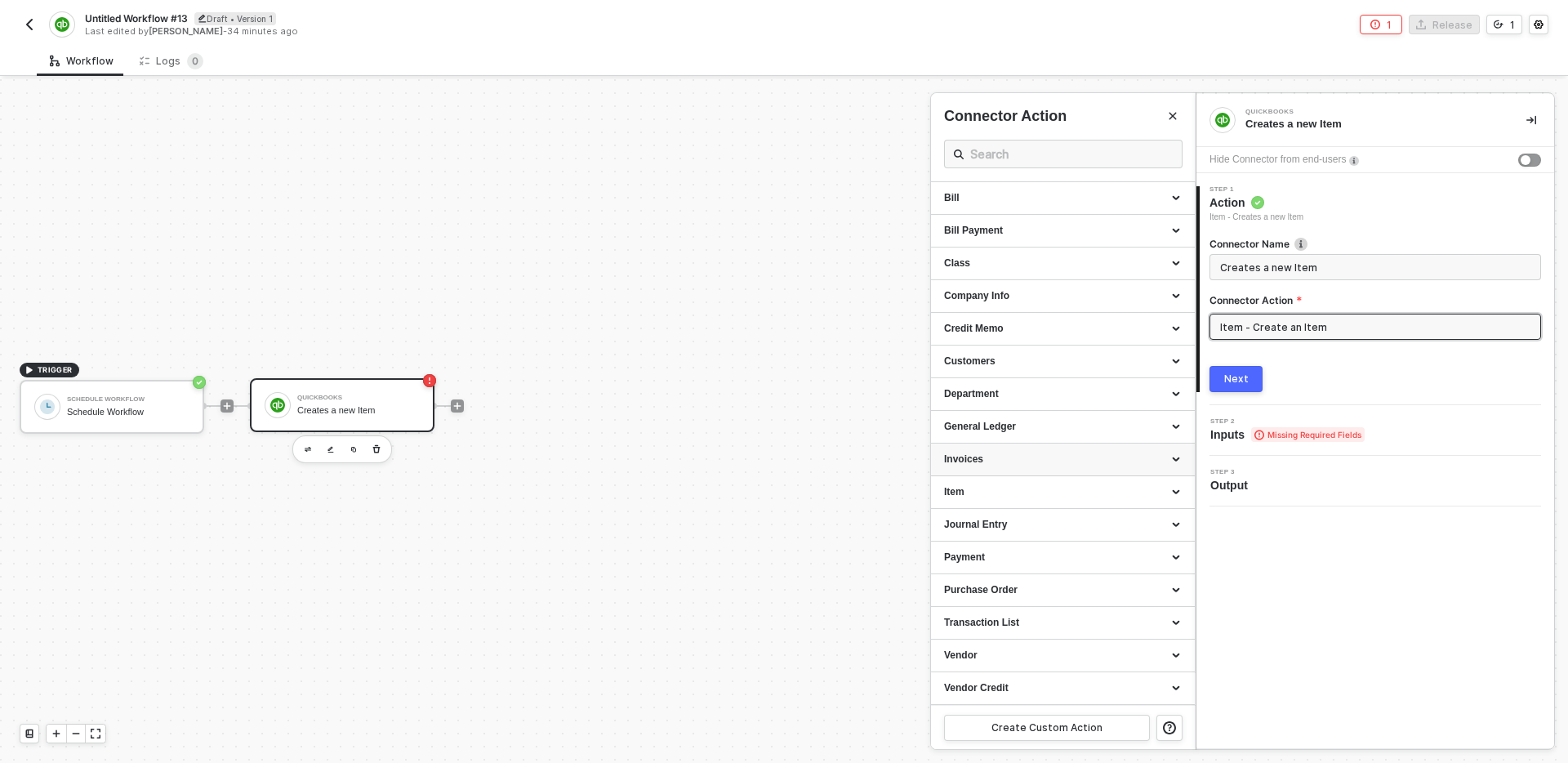
click at [1034, 452] on div "Invoices" at bounding box center [1063, 459] width 238 height 14
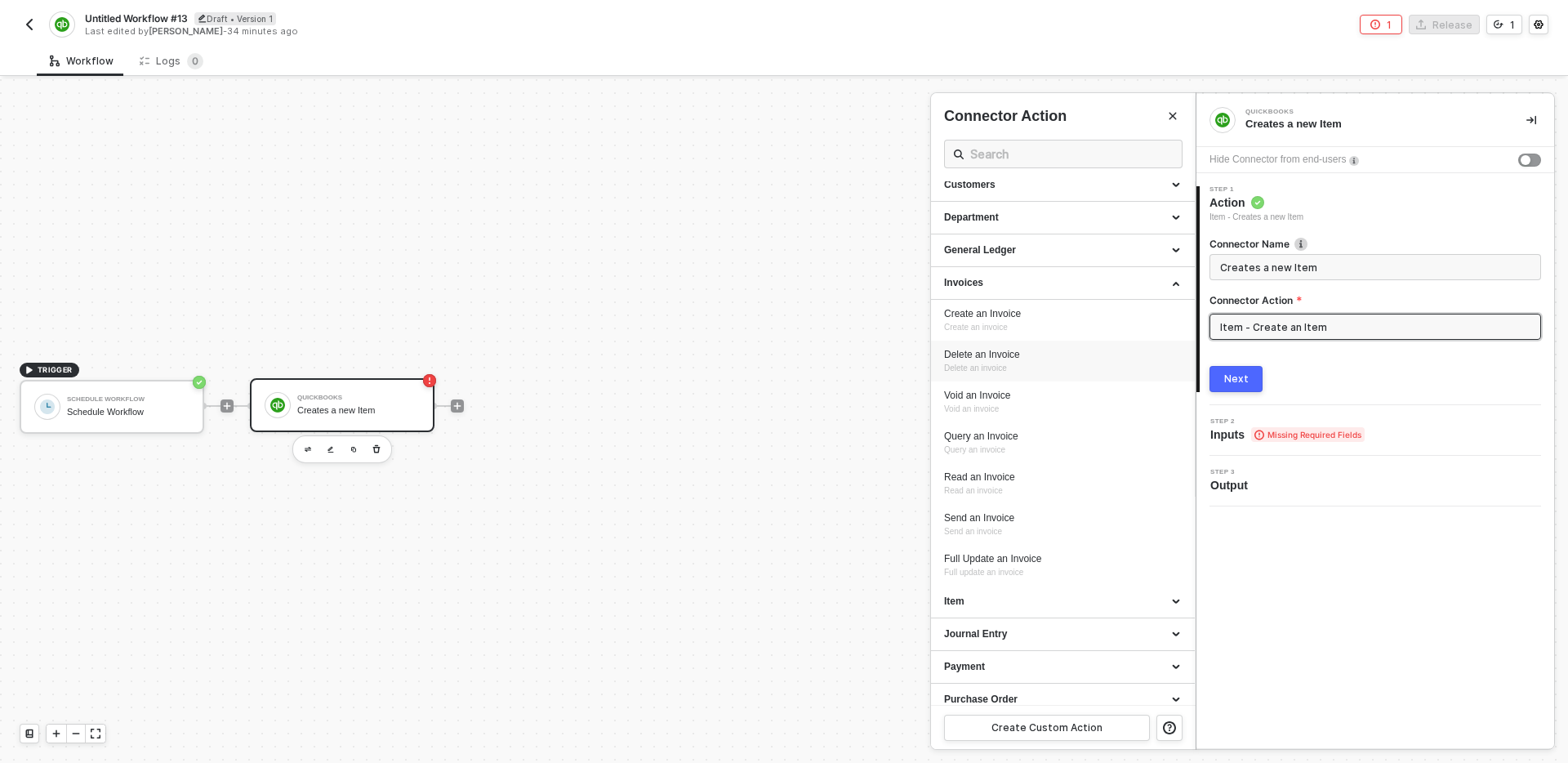
scroll to position [204, 0]
click at [1064, 328] on div "Create an Invoice Create an invoice" at bounding box center [1063, 325] width 238 height 27
type input "Create an invoice"
type input "Invoices - Create an Invoice"
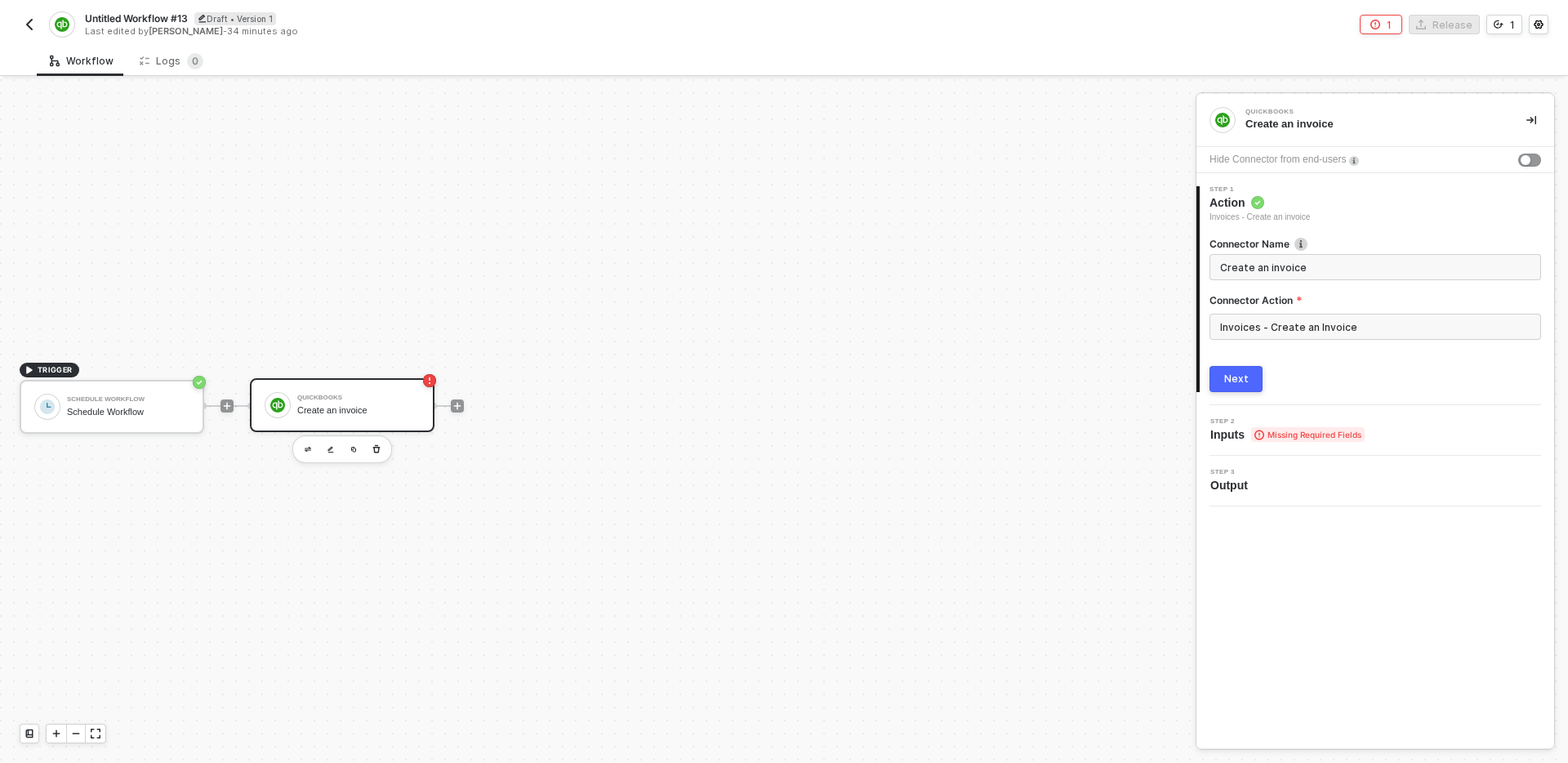
click at [1249, 384] on button "Next" at bounding box center [1236, 379] width 53 height 26
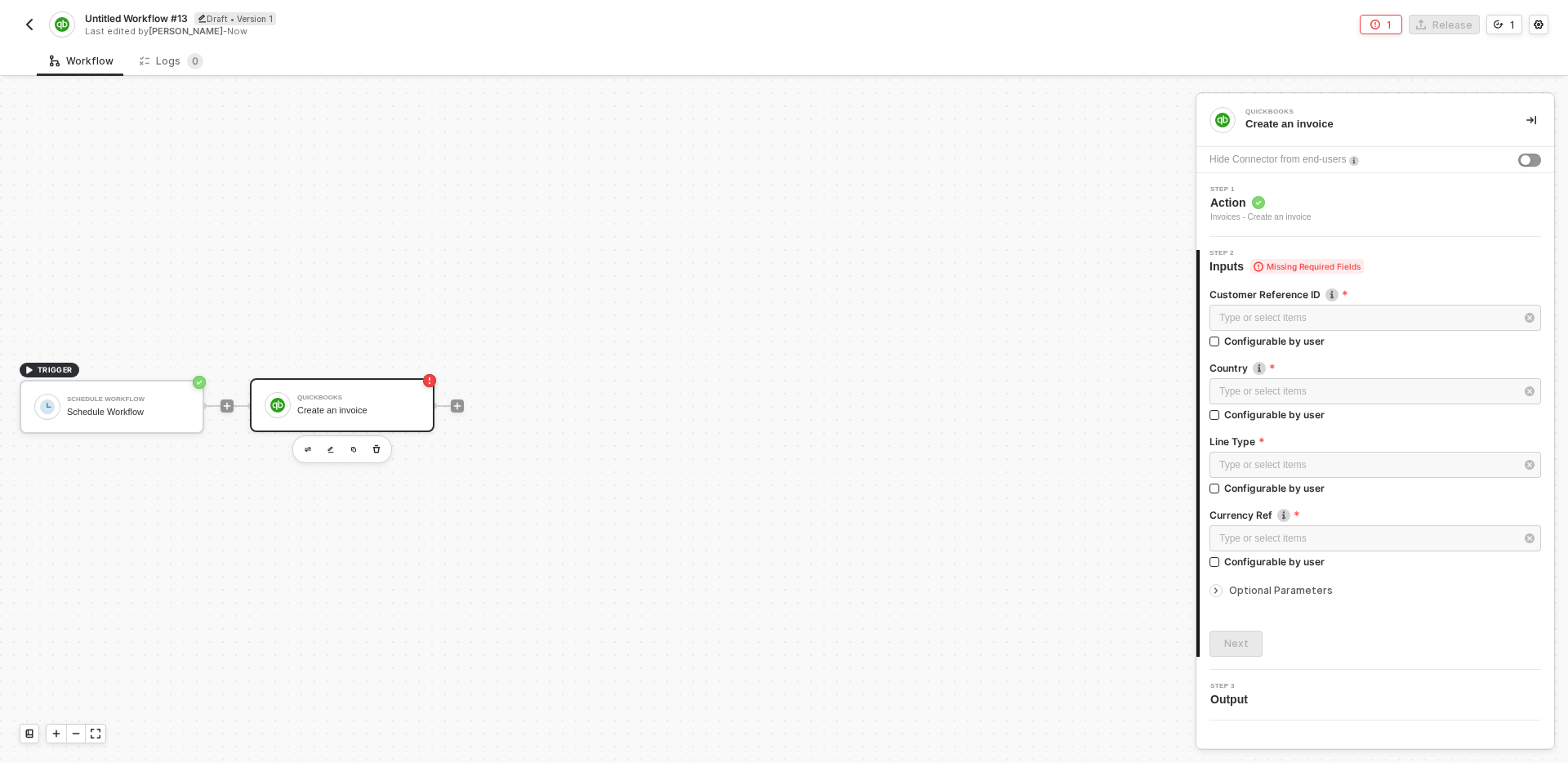
click at [1303, 590] on span "Optional Parameters" at bounding box center [1281, 591] width 104 height 12
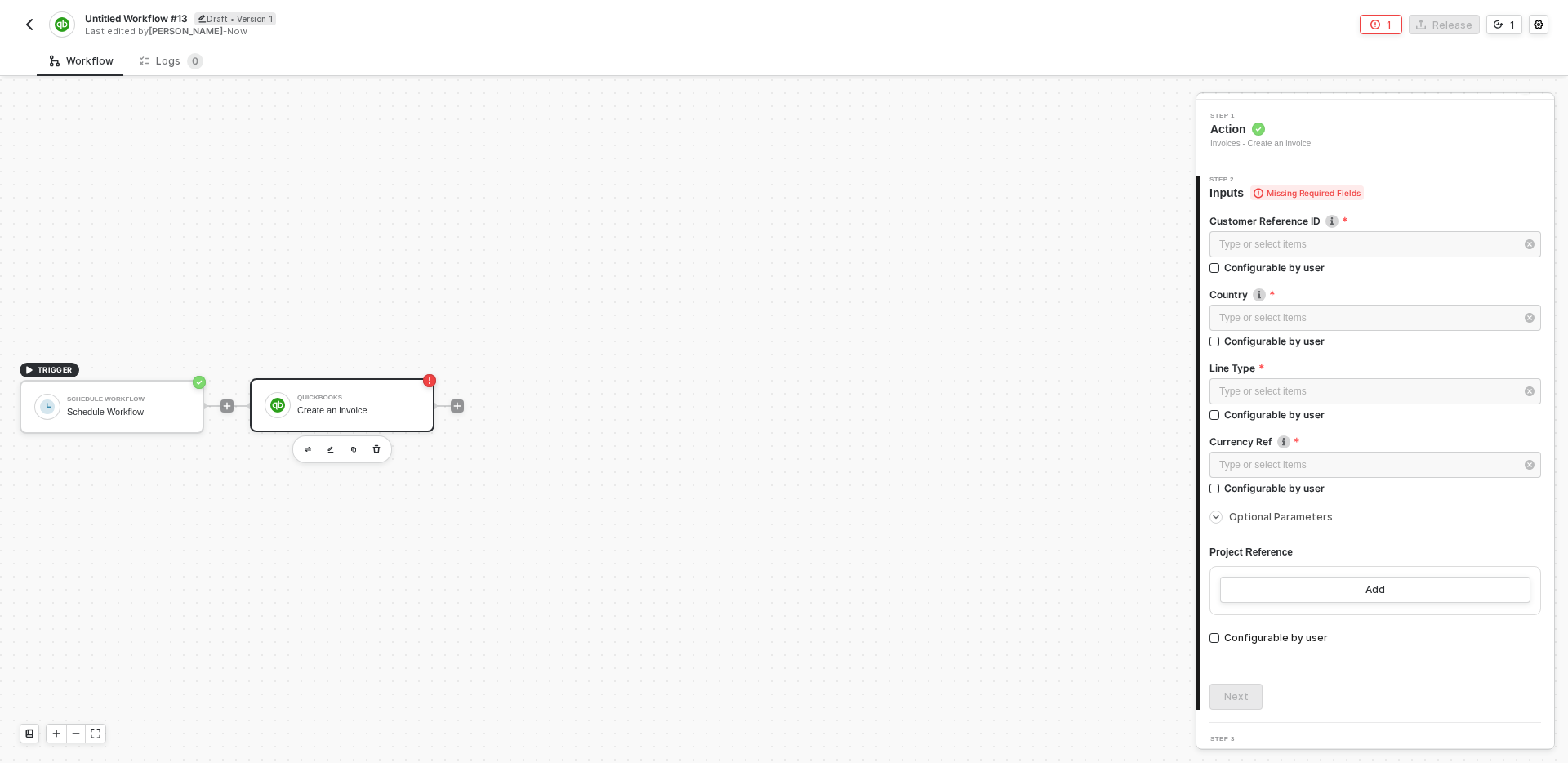
scroll to position [99, 0]
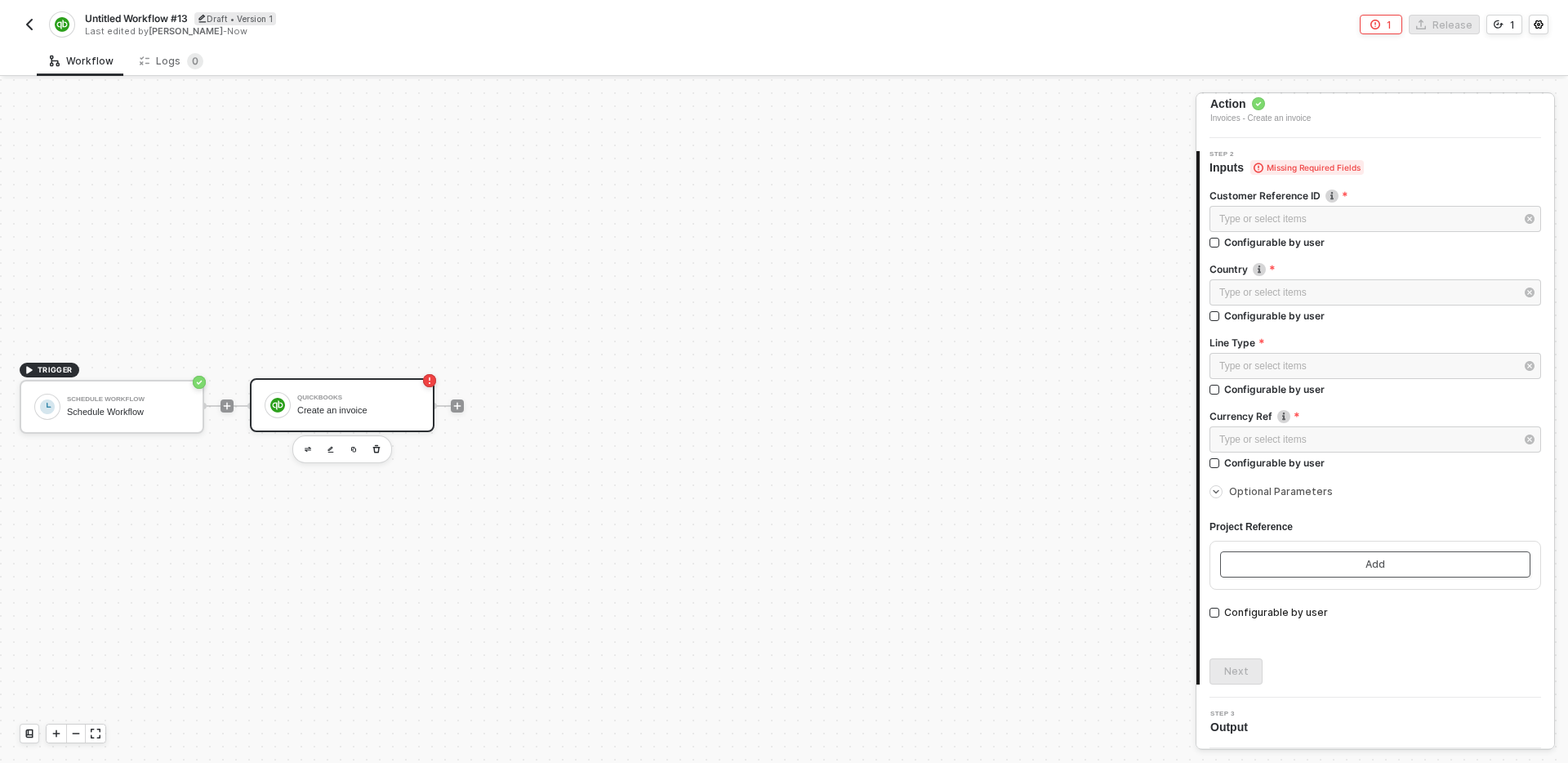
click at [1383, 566] on div "Add" at bounding box center [1375, 564] width 19 height 13
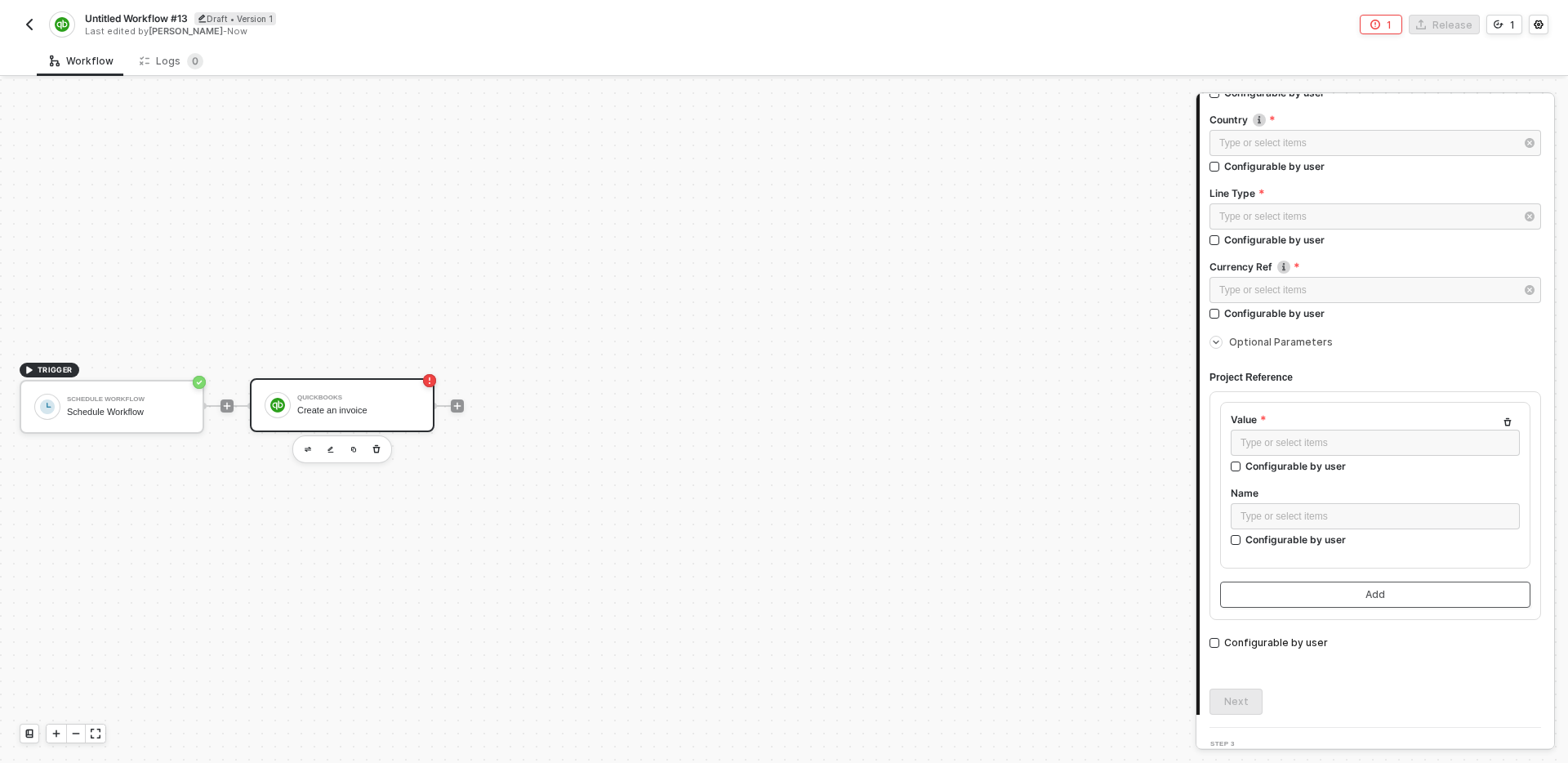
scroll to position [278, 0]
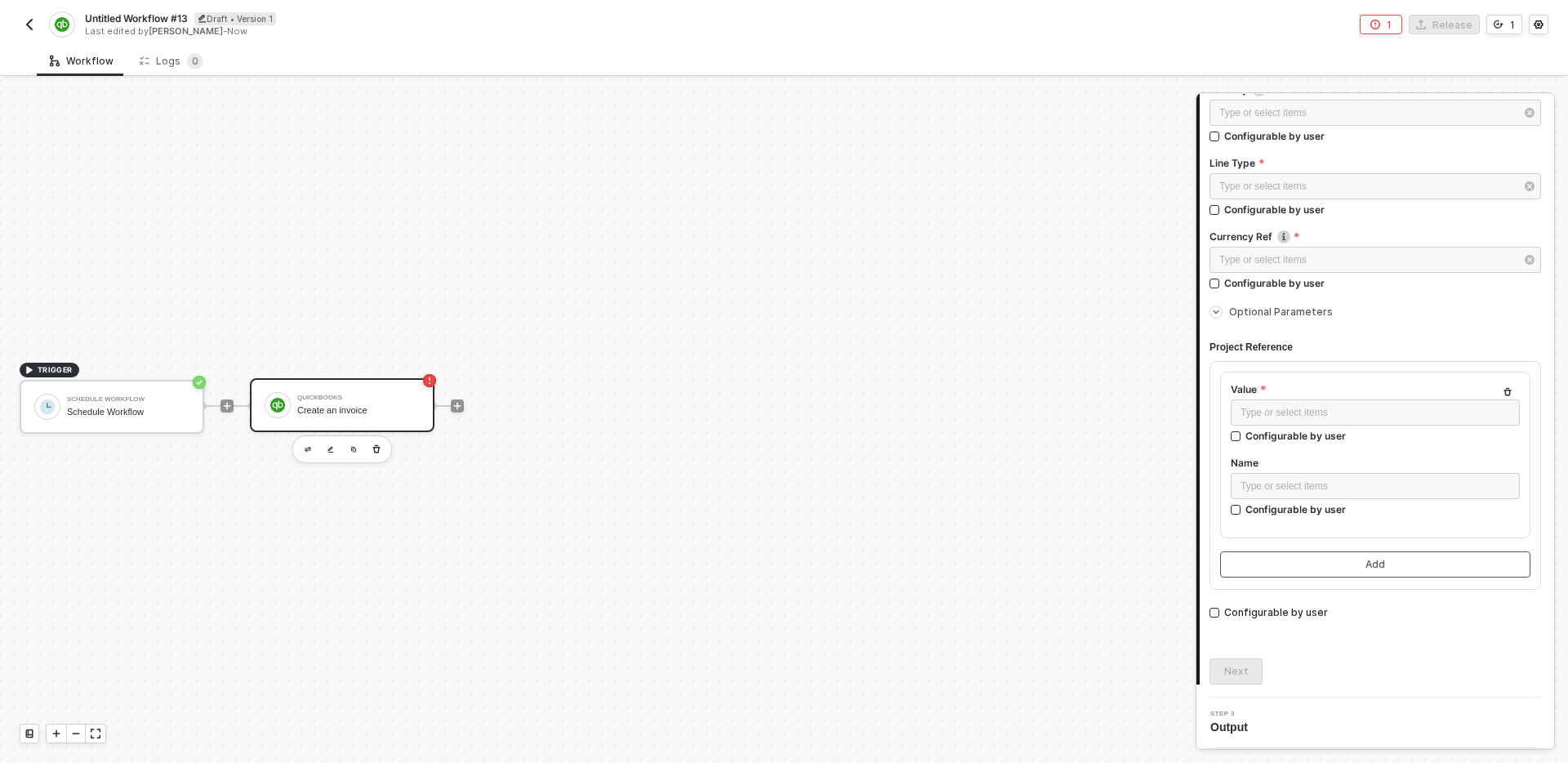
click at [1358, 565] on button "Add" at bounding box center [1375, 564] width 311 height 26
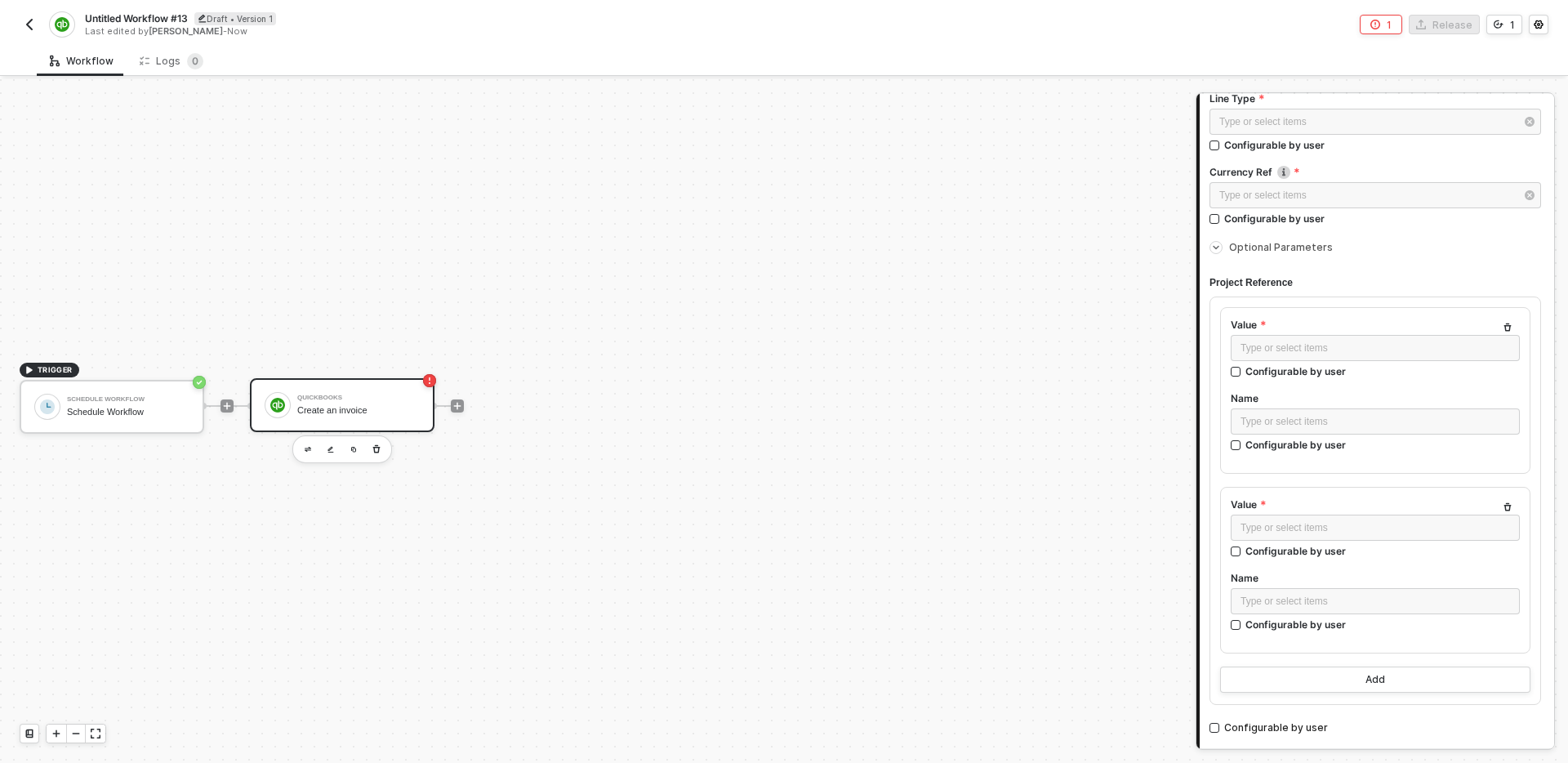
click at [1507, 331] on icon "button" at bounding box center [1507, 327] width 10 height 10
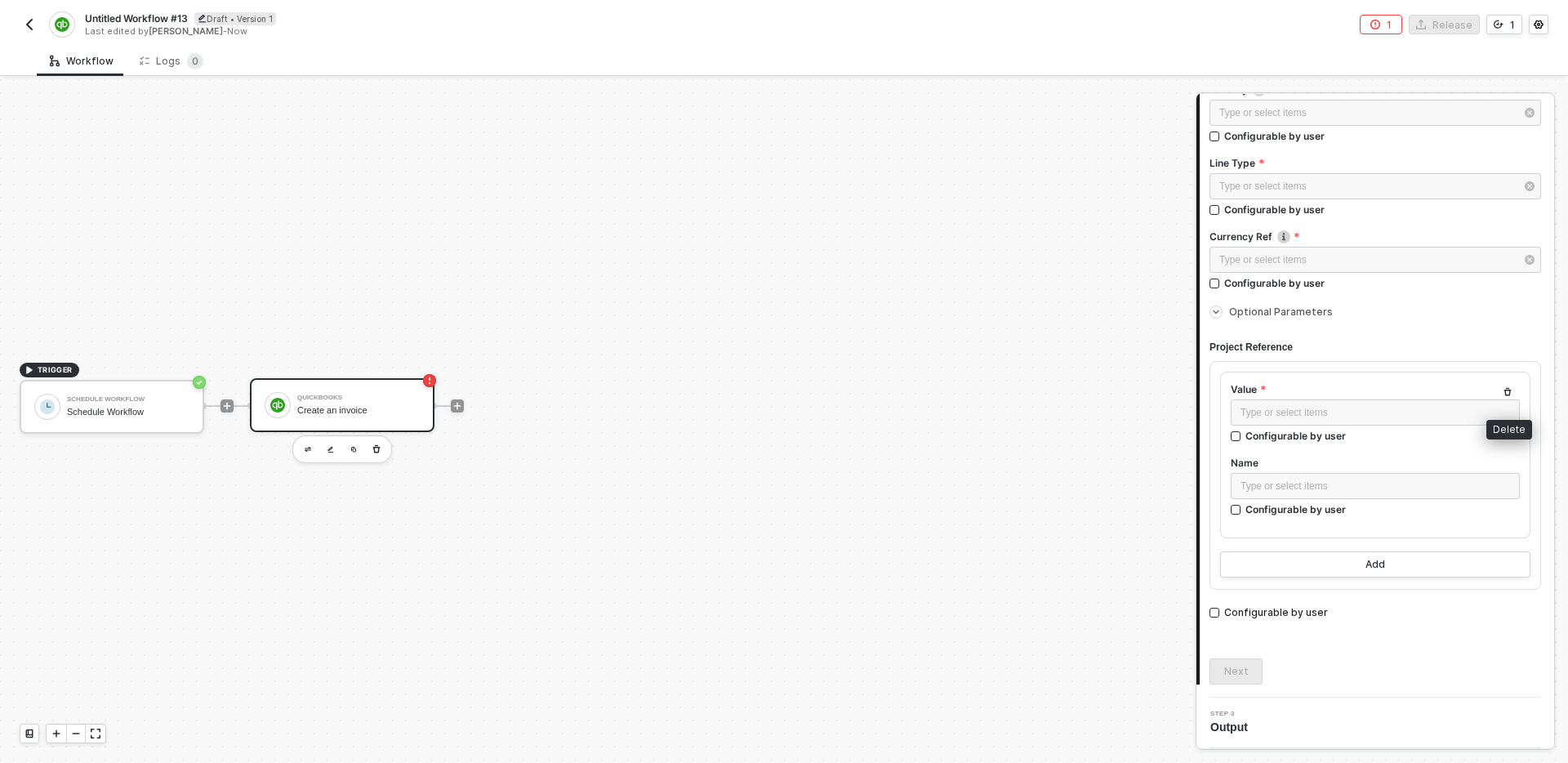
click at [1510, 392] on icon "button" at bounding box center [1507, 392] width 10 height 10
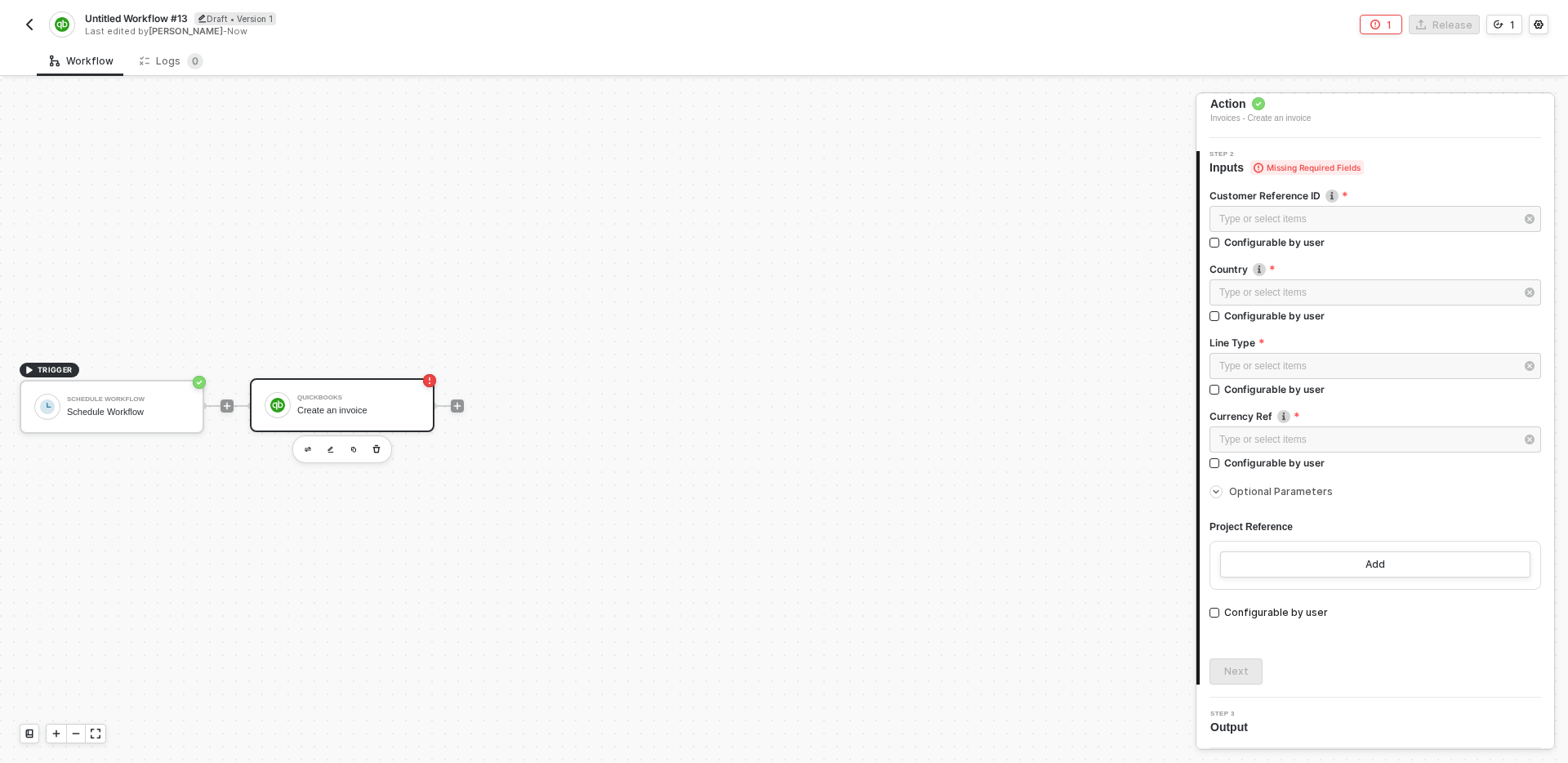
scroll to position [0, 0]
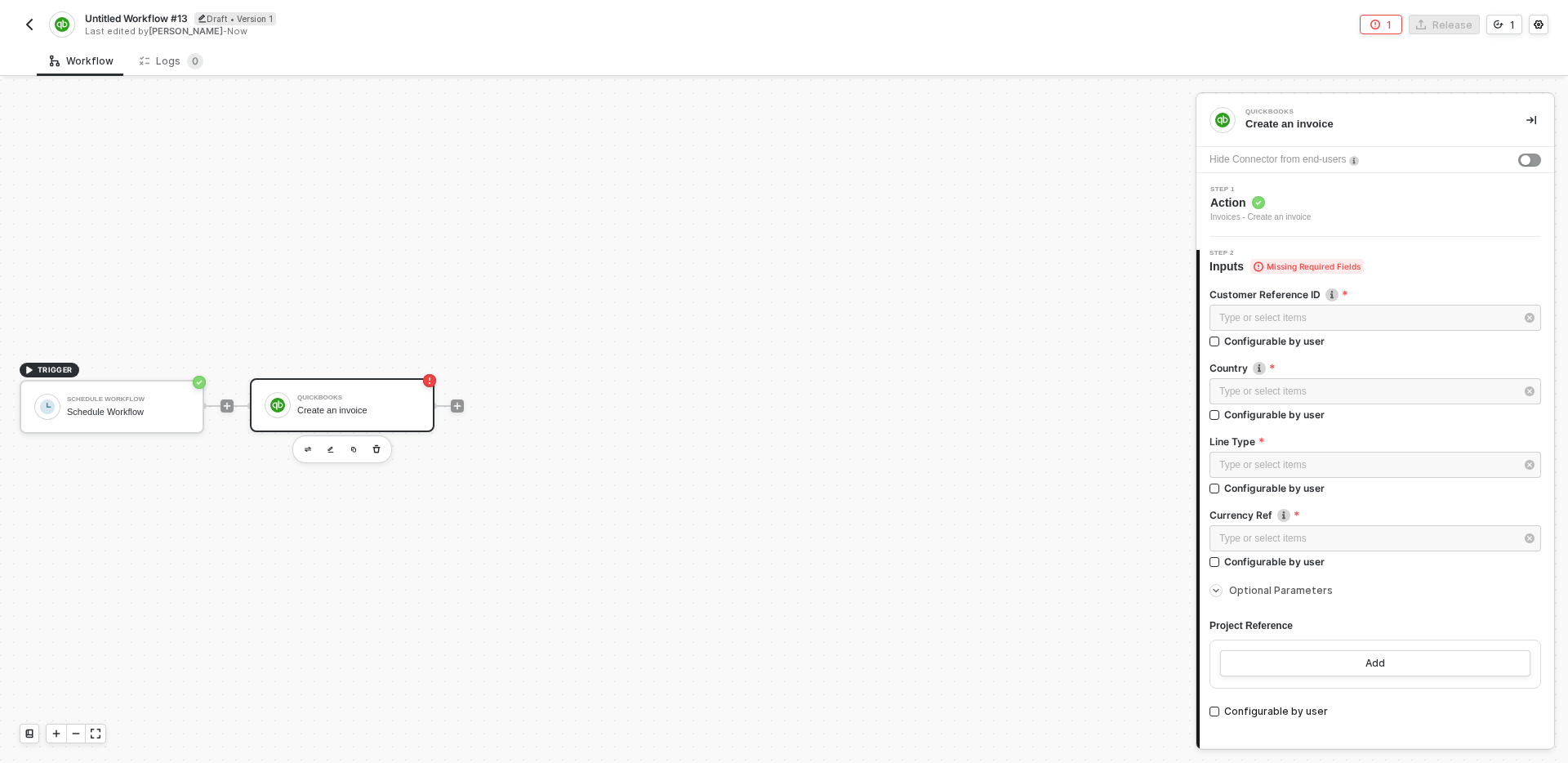
click at [1345, 191] on div "Step 1 Action Invoices - Create an invoice" at bounding box center [1377, 205] width 354 height 38
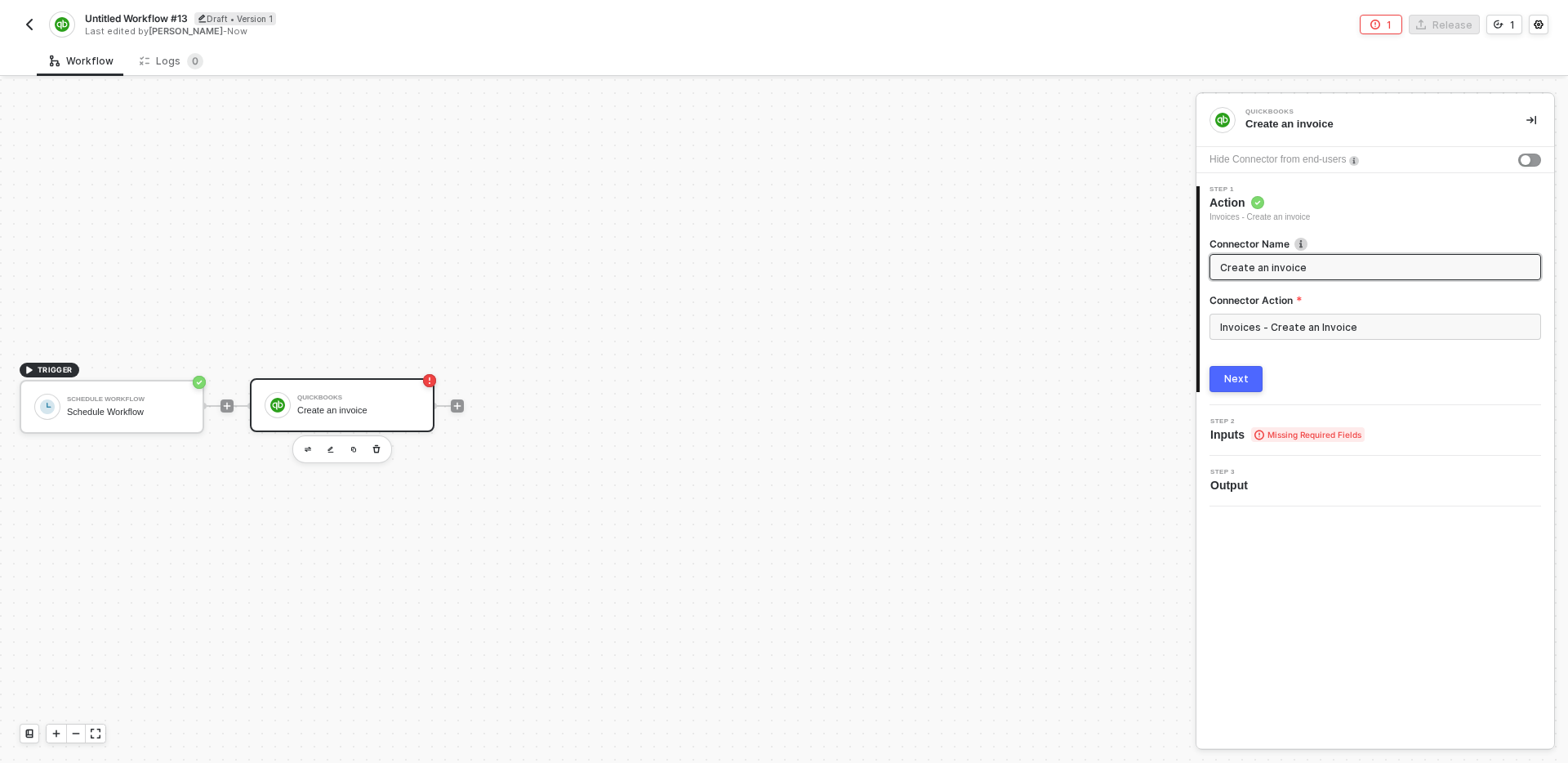
click at [1322, 345] on div "Invoices - Create an Invoice" at bounding box center [1375, 333] width 332 height 40
click at [1303, 321] on input "Invoices - Create an Invoice" at bounding box center [1375, 326] width 332 height 26
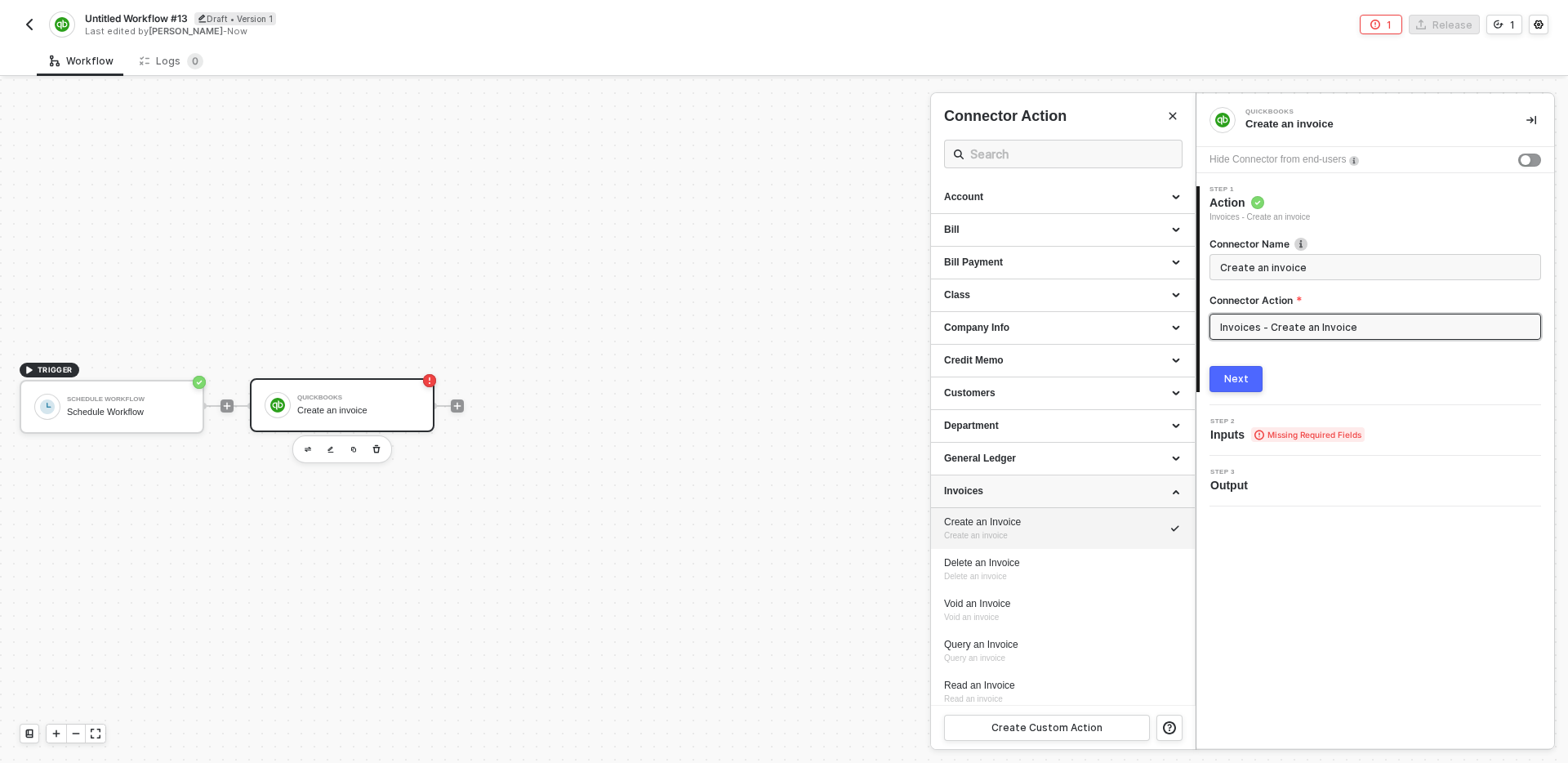
click at [1021, 488] on div "Invoices" at bounding box center [1063, 491] width 238 height 14
click at [1064, 394] on div "Customers" at bounding box center [1063, 393] width 238 height 14
click at [1081, 436] on div "Create a Customer Creates a customer" at bounding box center [1063, 430] width 238 height 27
type input "Creates a customer"
type input "Customers - Create a Customer"
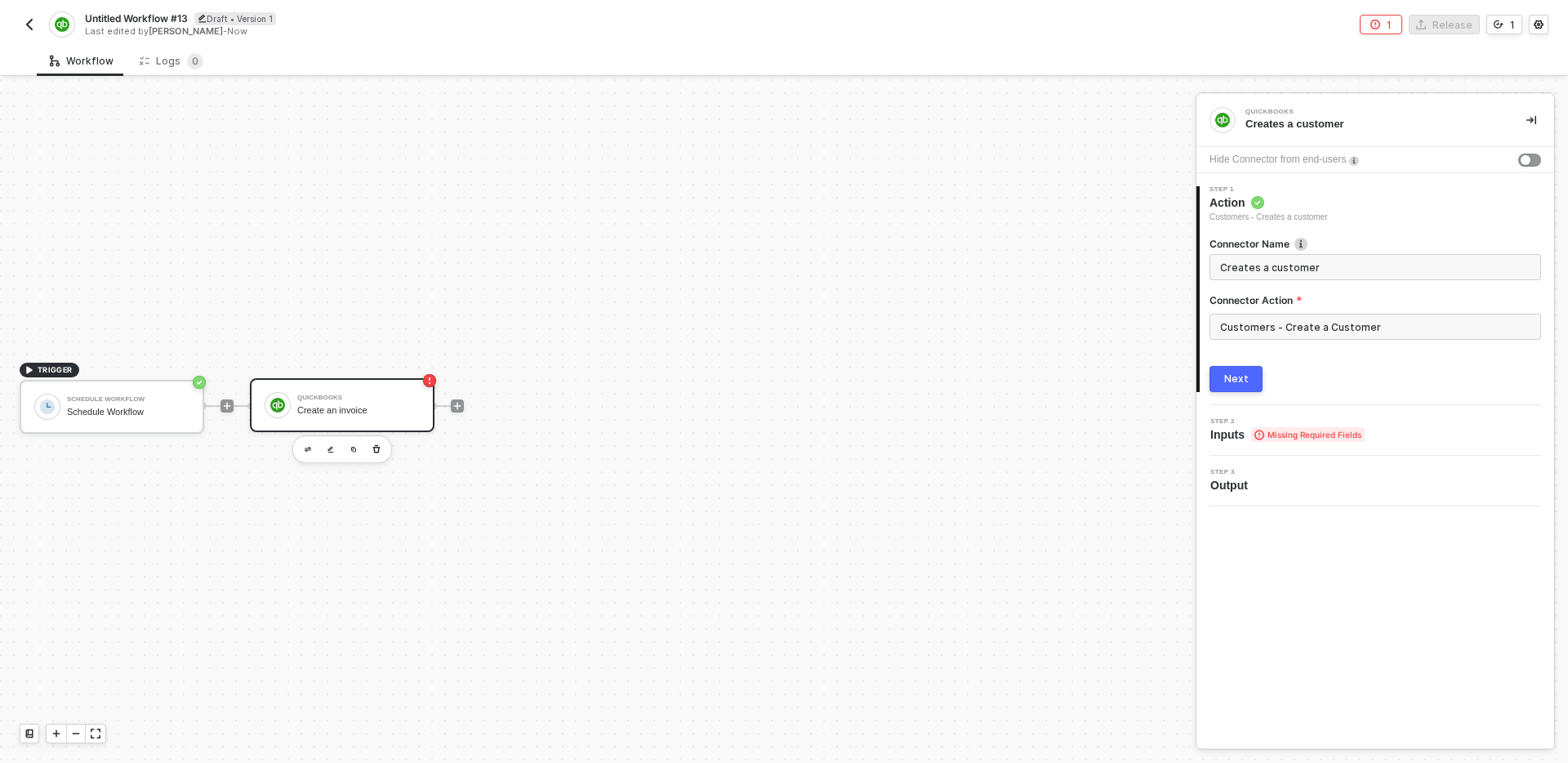
click at [1249, 380] on button "Next" at bounding box center [1236, 379] width 53 height 26
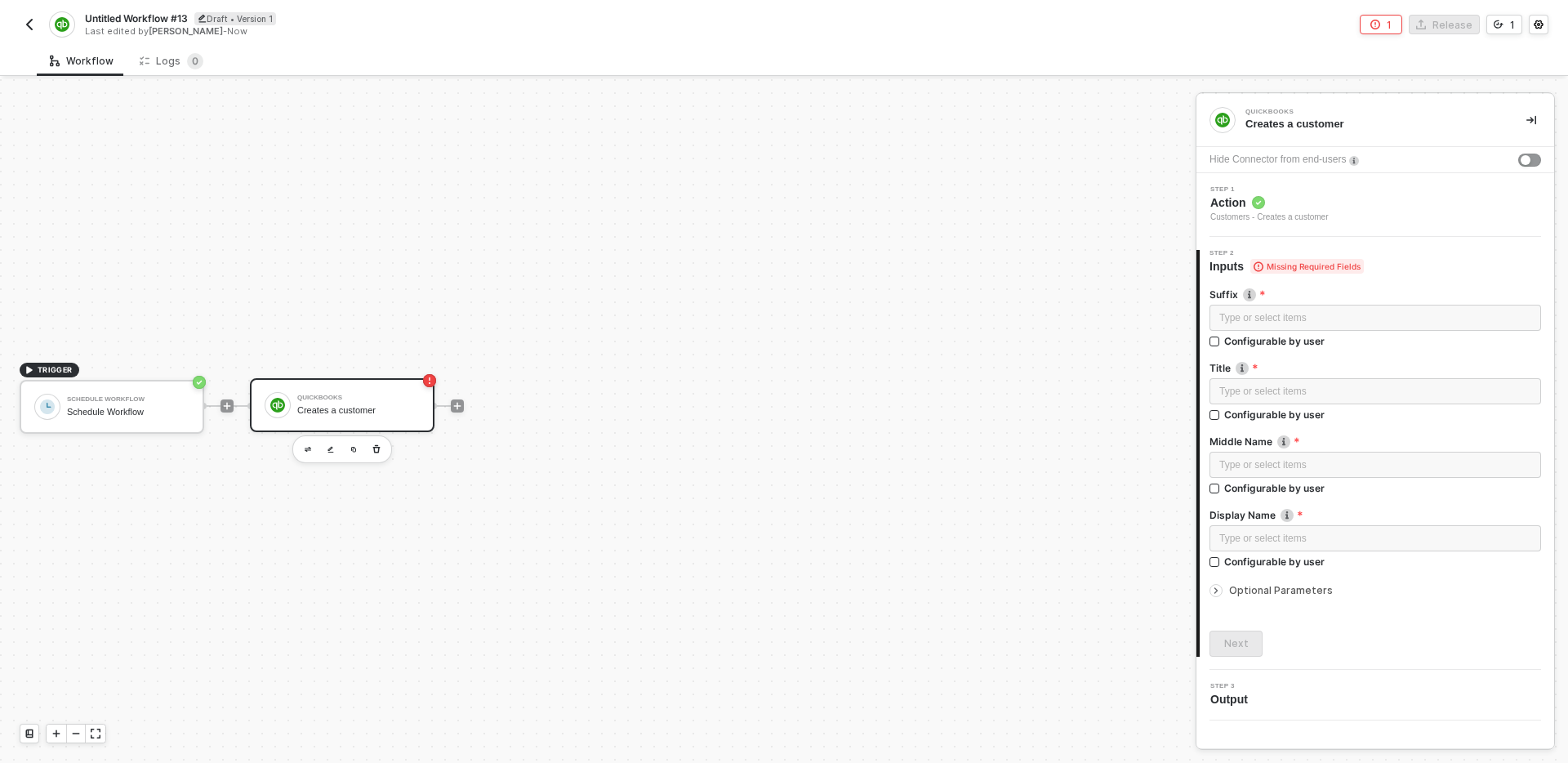
click at [1265, 591] on span "Optional Parameters" at bounding box center [1281, 591] width 104 height 12
click at [1377, 207] on div "Step 1 Action Customers - Creates a customer" at bounding box center [1377, 205] width 354 height 38
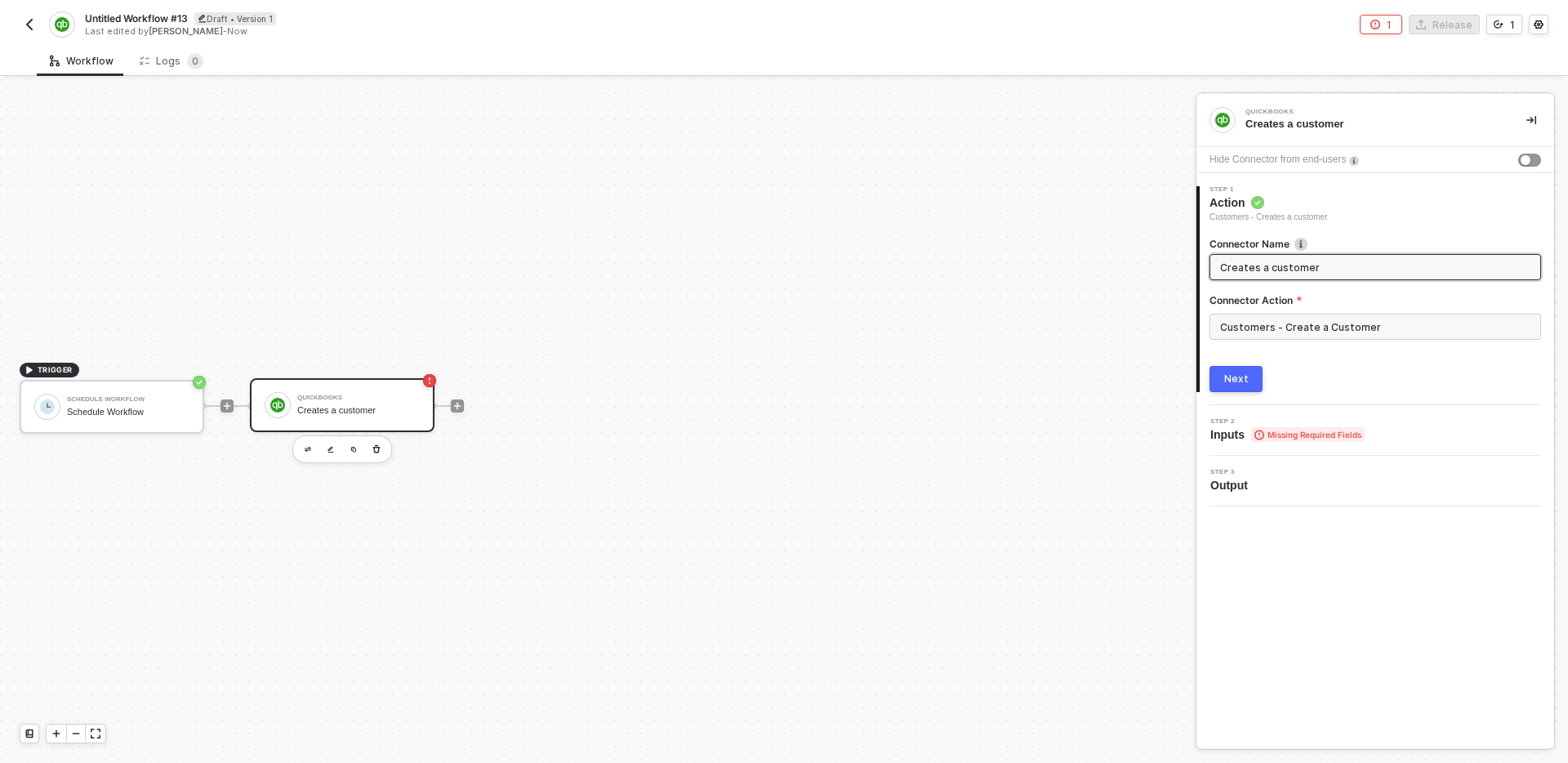
click at [1357, 190] on div "Step 1 Action Customers - Creates a customer" at bounding box center [1376, 205] width 355 height 38
click at [1364, 437] on div "Step 2 Inputs Missing Required Fields" at bounding box center [1377, 430] width 354 height 25
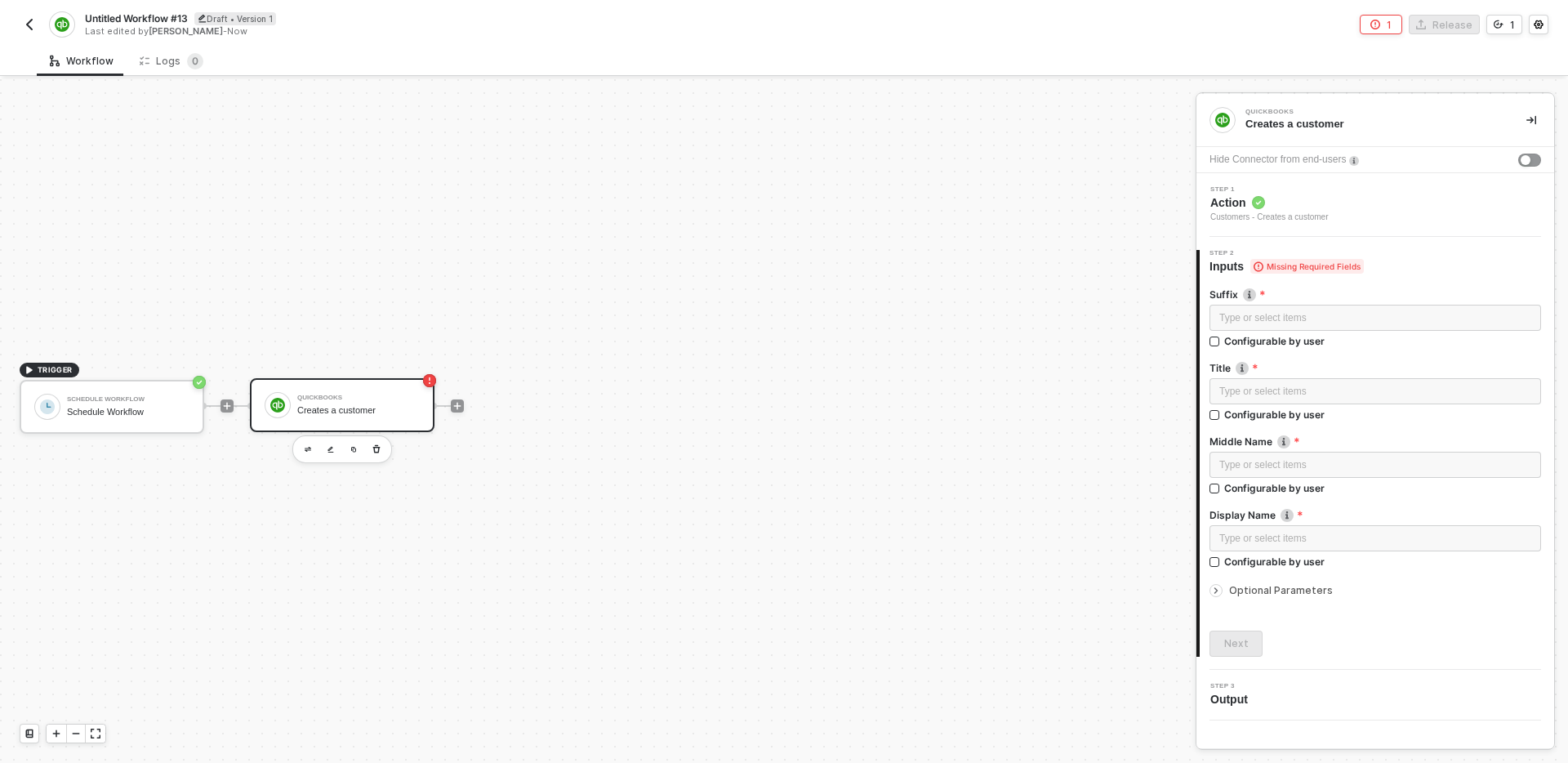
click at [1345, 693] on div "Step 3 Output" at bounding box center [1377, 695] width 354 height 25
click at [1414, 212] on div "Step 1 Action Customers - Creates a customer" at bounding box center [1377, 205] width 354 height 38
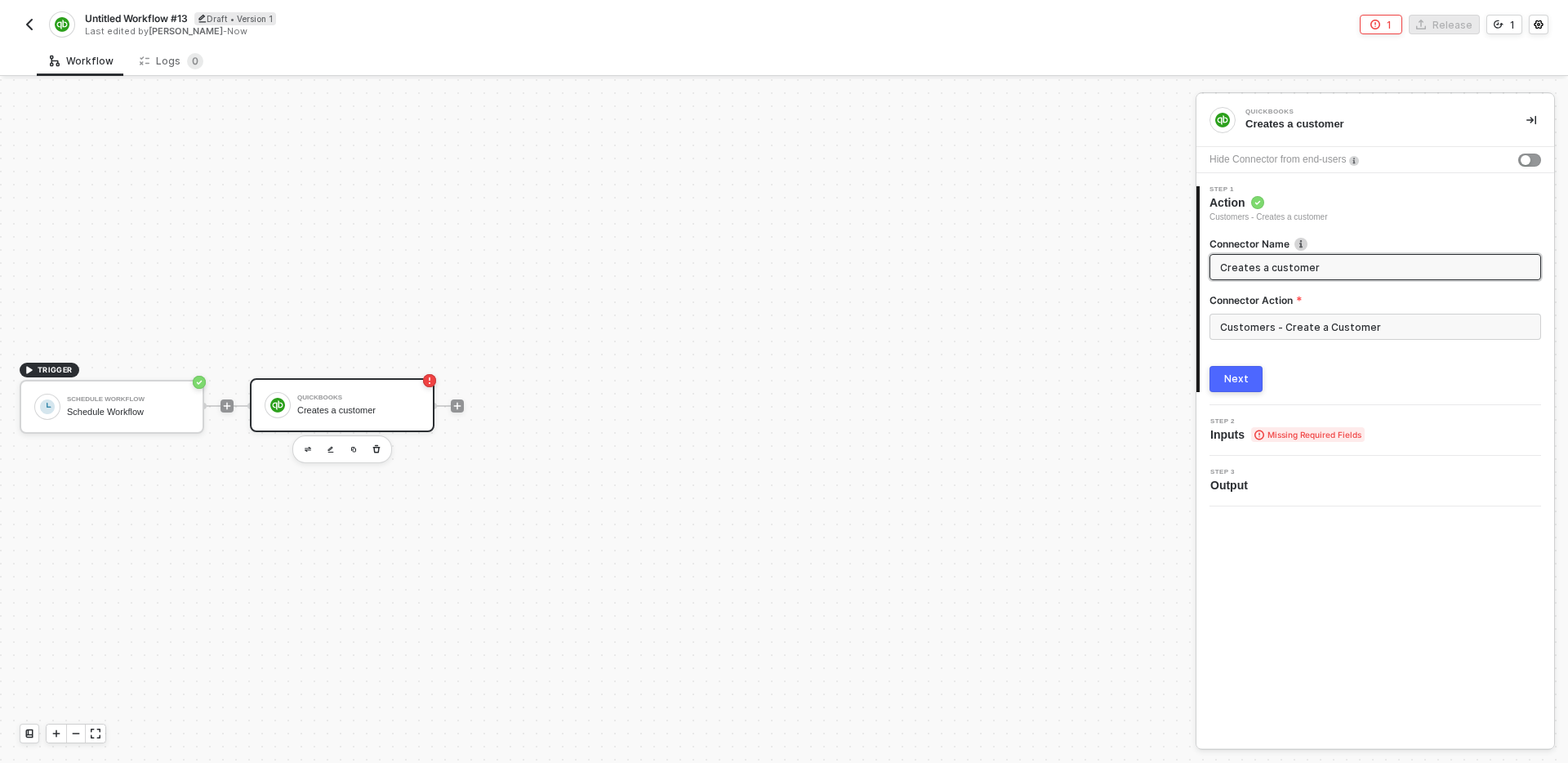
click at [1370, 371] on div "Next" at bounding box center [1375, 379] width 332 height 26
click at [991, 484] on div "TRIGGER Schedule Workflow Schedule Workflow QuickBooks Creates a customer" at bounding box center [593, 406] width 1187 height 714
click at [887, 466] on div "TRIGGER Schedule Workflow Schedule Workflow QuickBooks Creates a customer" at bounding box center [593, 406] width 1187 height 714
click at [1346, 347] on div "Customers - Create a Customer" at bounding box center [1375, 333] width 332 height 40
click at [1324, 326] on input "Customers - Create a Customer" at bounding box center [1375, 326] width 332 height 26
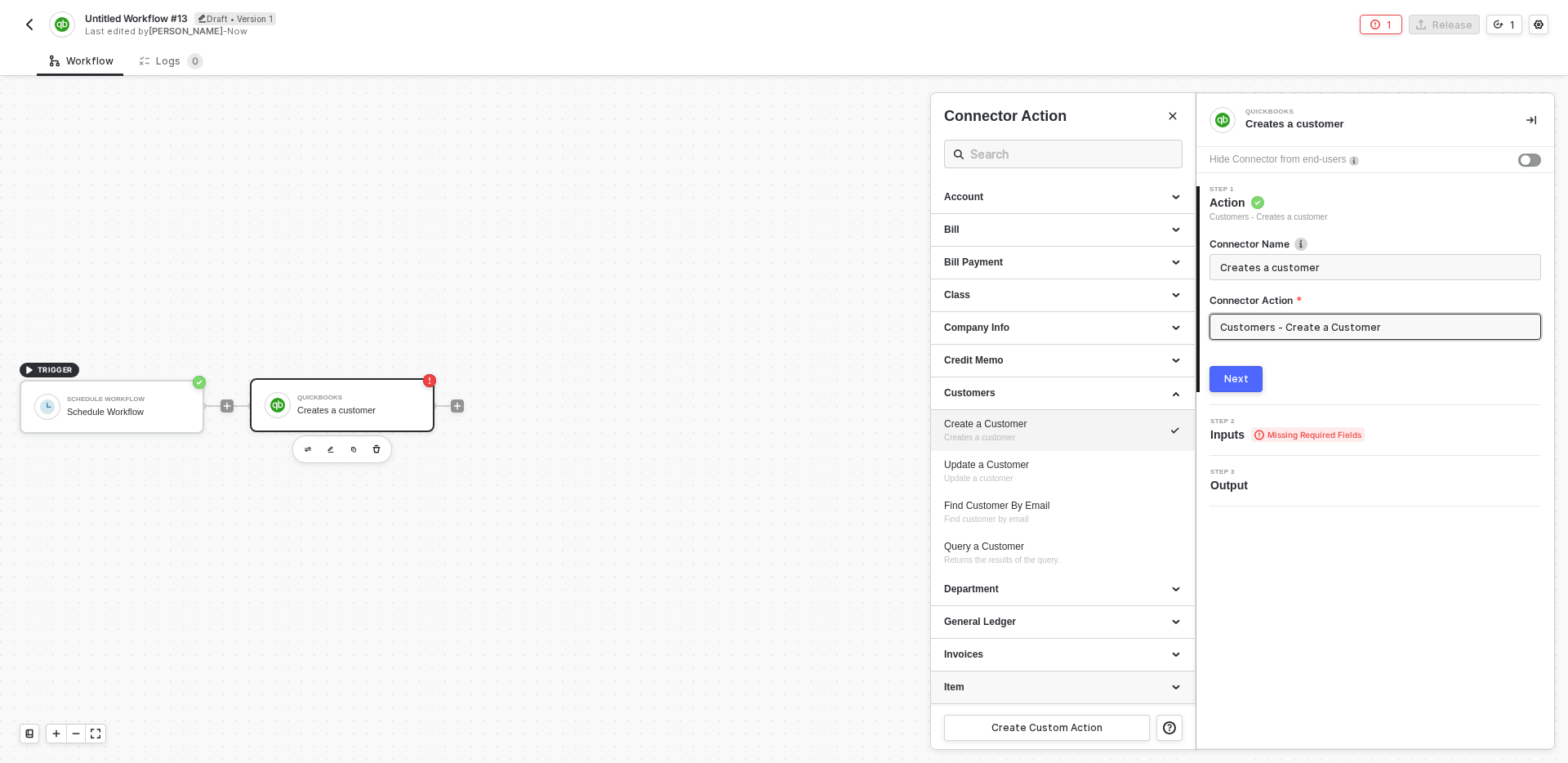
click at [1015, 686] on div "Item" at bounding box center [1063, 687] width 238 height 14
click at [1111, 394] on div "Customers" at bounding box center [1063, 393] width 238 height 14
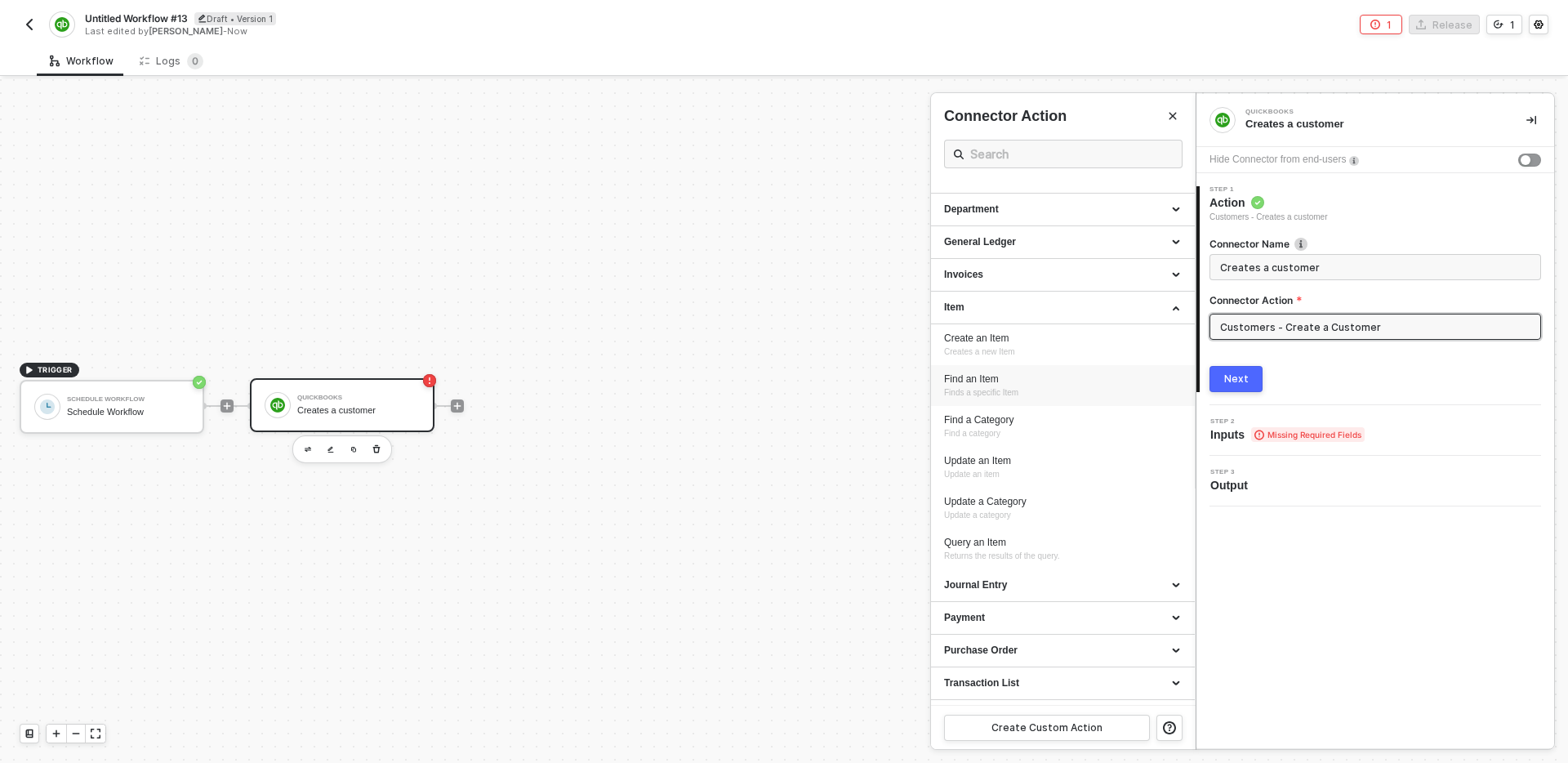
scroll to position [235, 0]
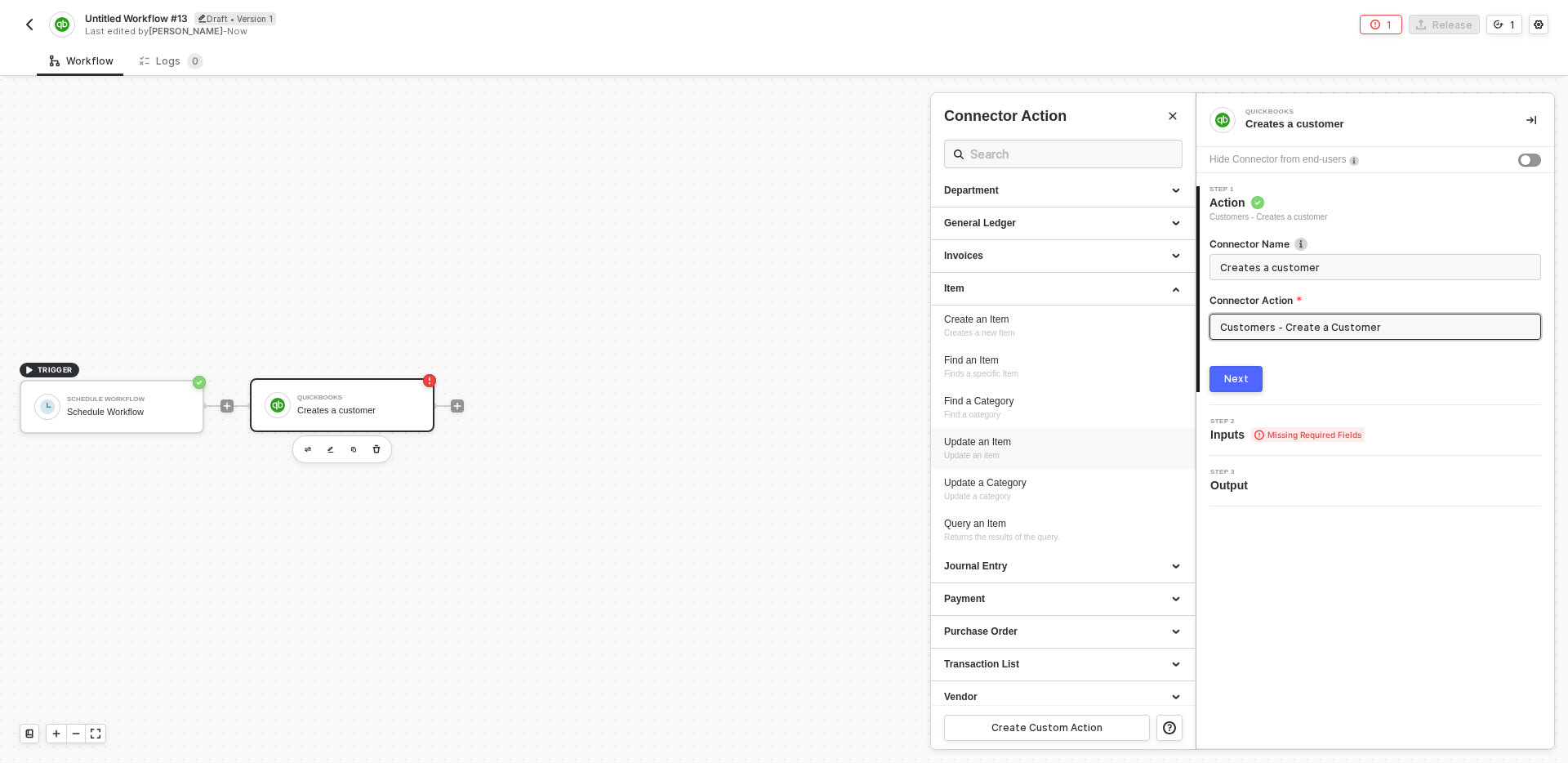
click at [1060, 443] on div "Update an Item" at bounding box center [1063, 443] width 238 height 14
type input "Update an item"
type input "Item - Update an Item"
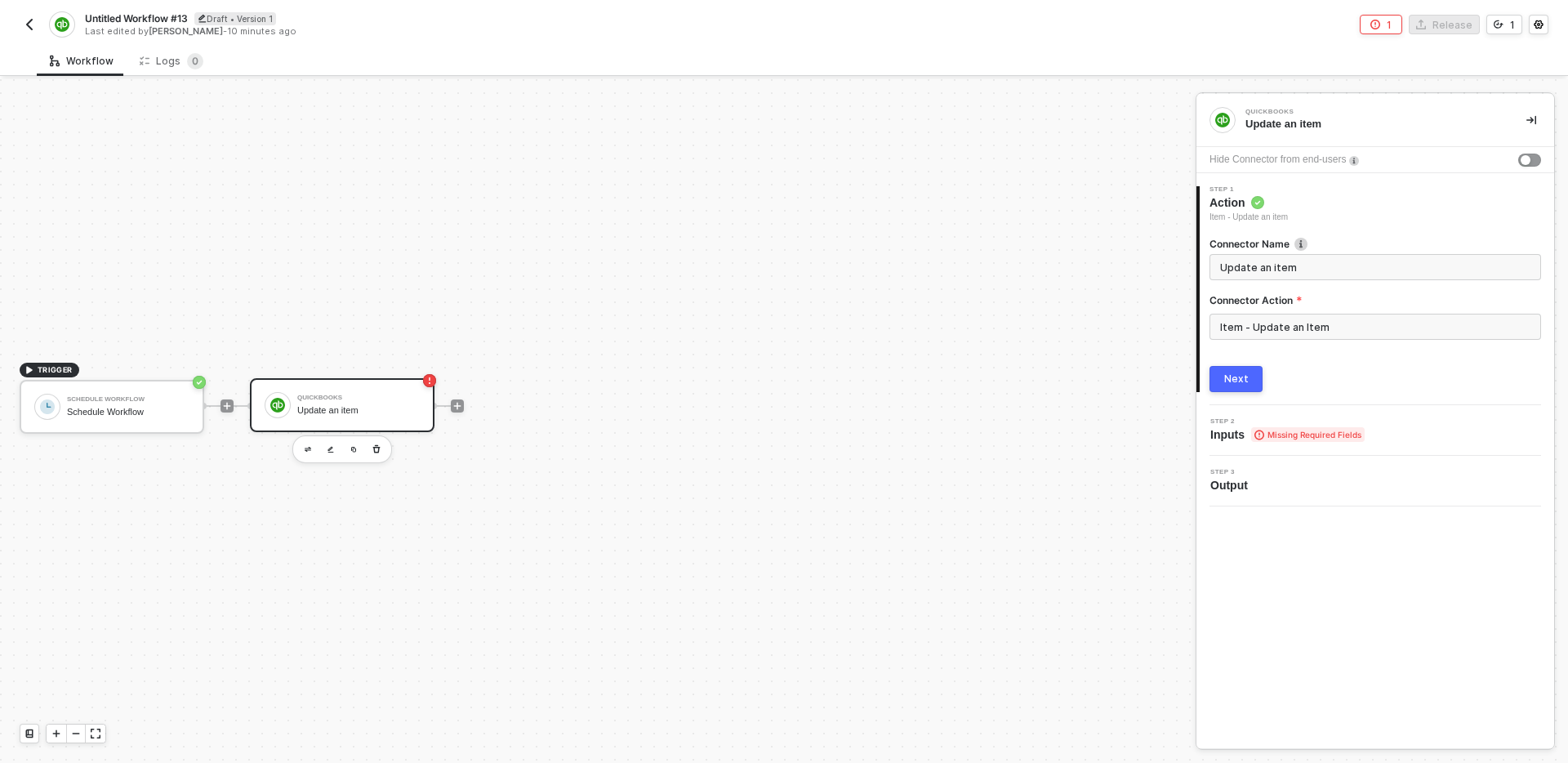
click at [1241, 378] on div "Next" at bounding box center [1236, 378] width 25 height 13
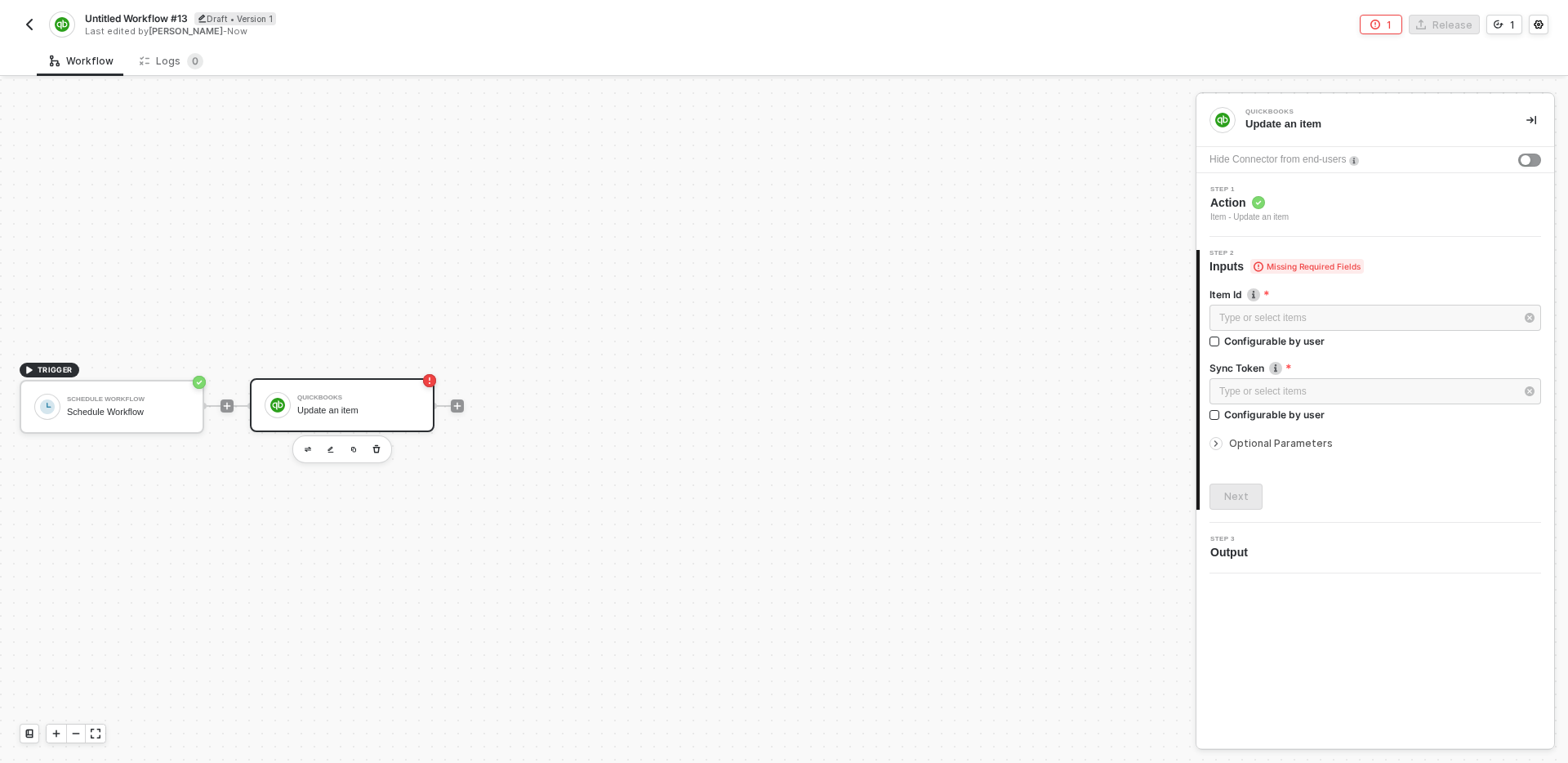
click at [1255, 442] on span "Optional Parameters" at bounding box center [1281, 444] width 104 height 12
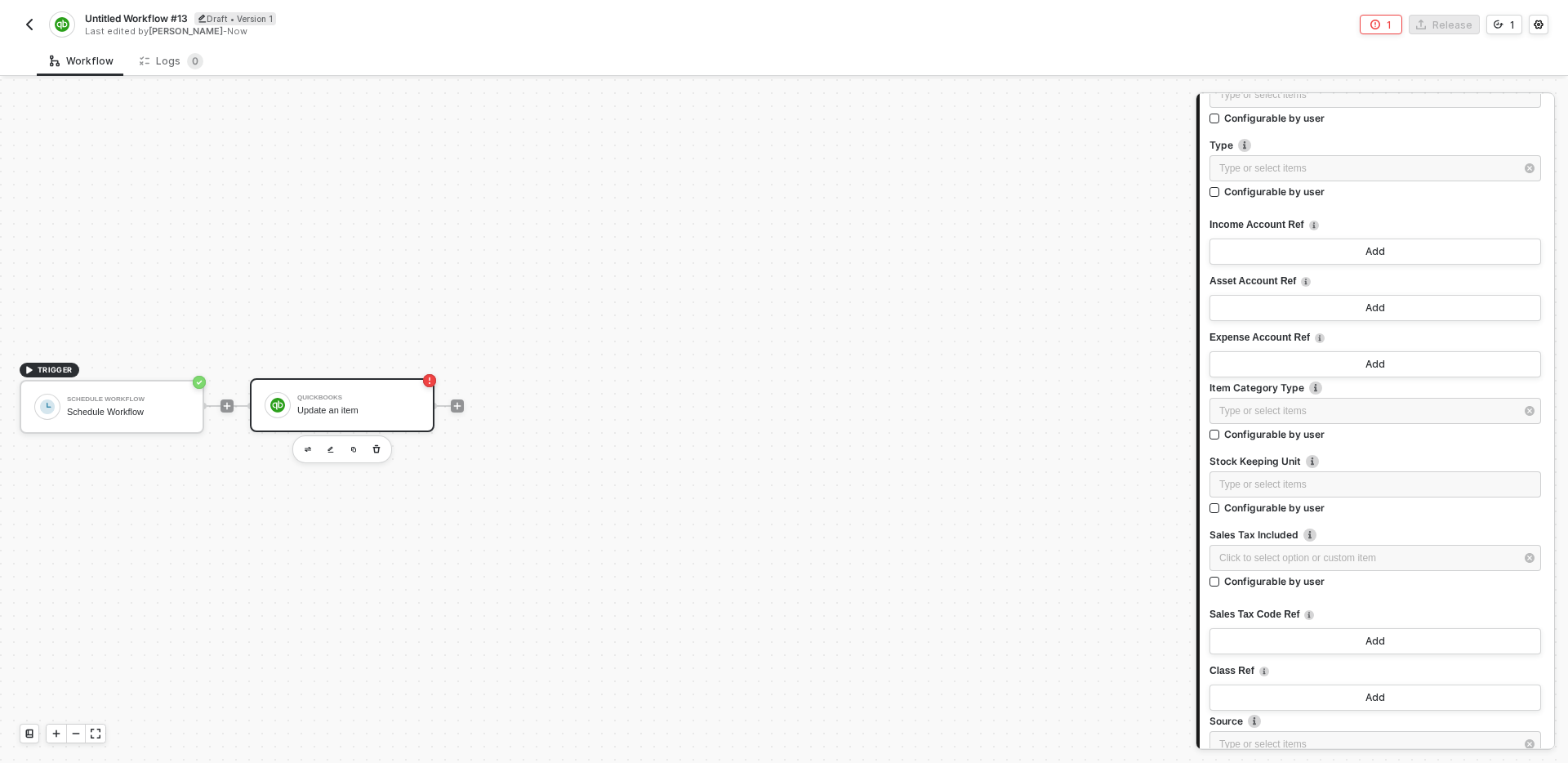
scroll to position [0, 0]
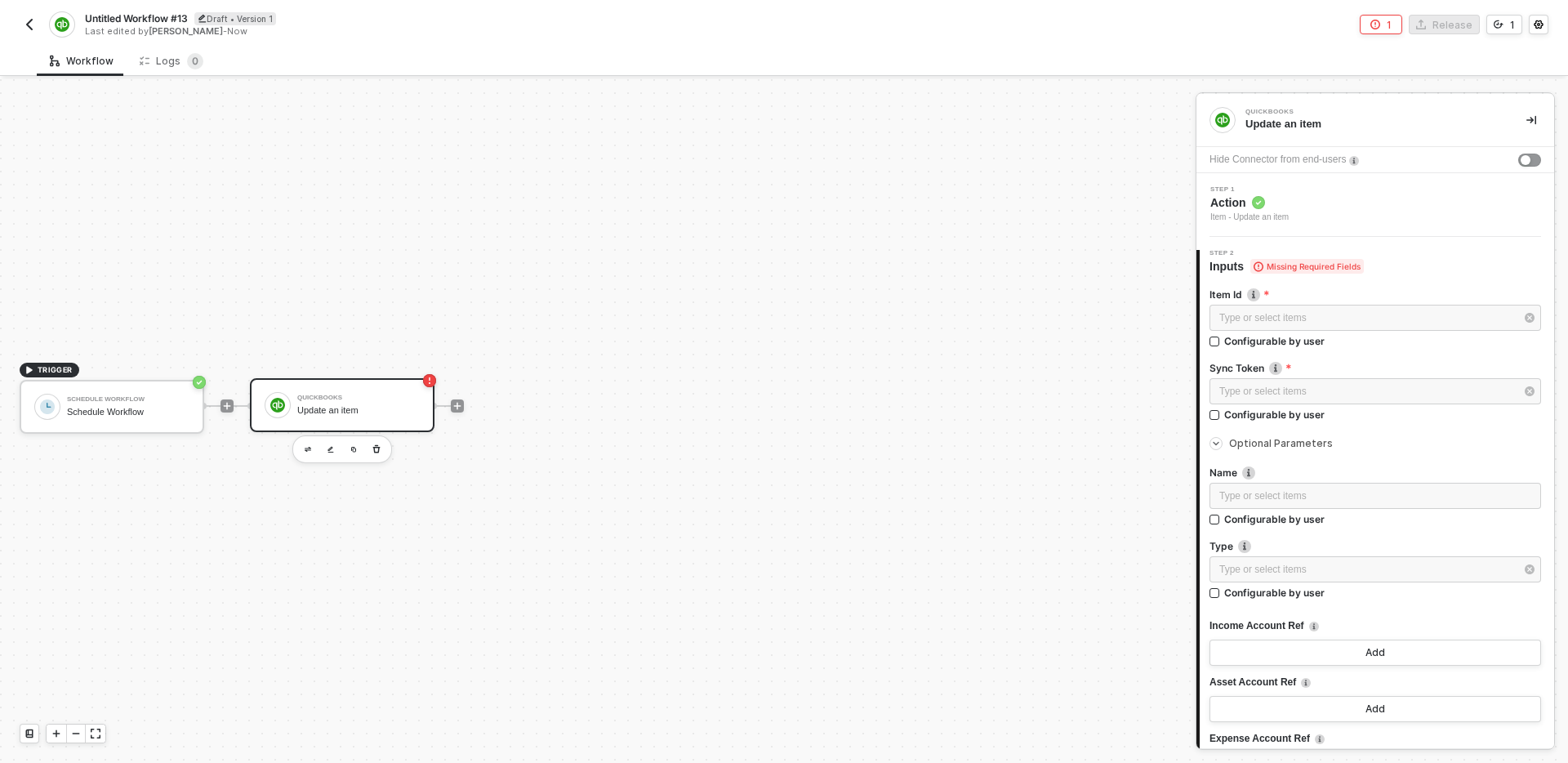
click at [597, 268] on div "TRIGGER Schedule Workflow Schedule Workflow QuickBooks Update an item" at bounding box center [593, 406] width 1187 height 714
click at [380, 451] on icon "button" at bounding box center [376, 449] width 10 height 13
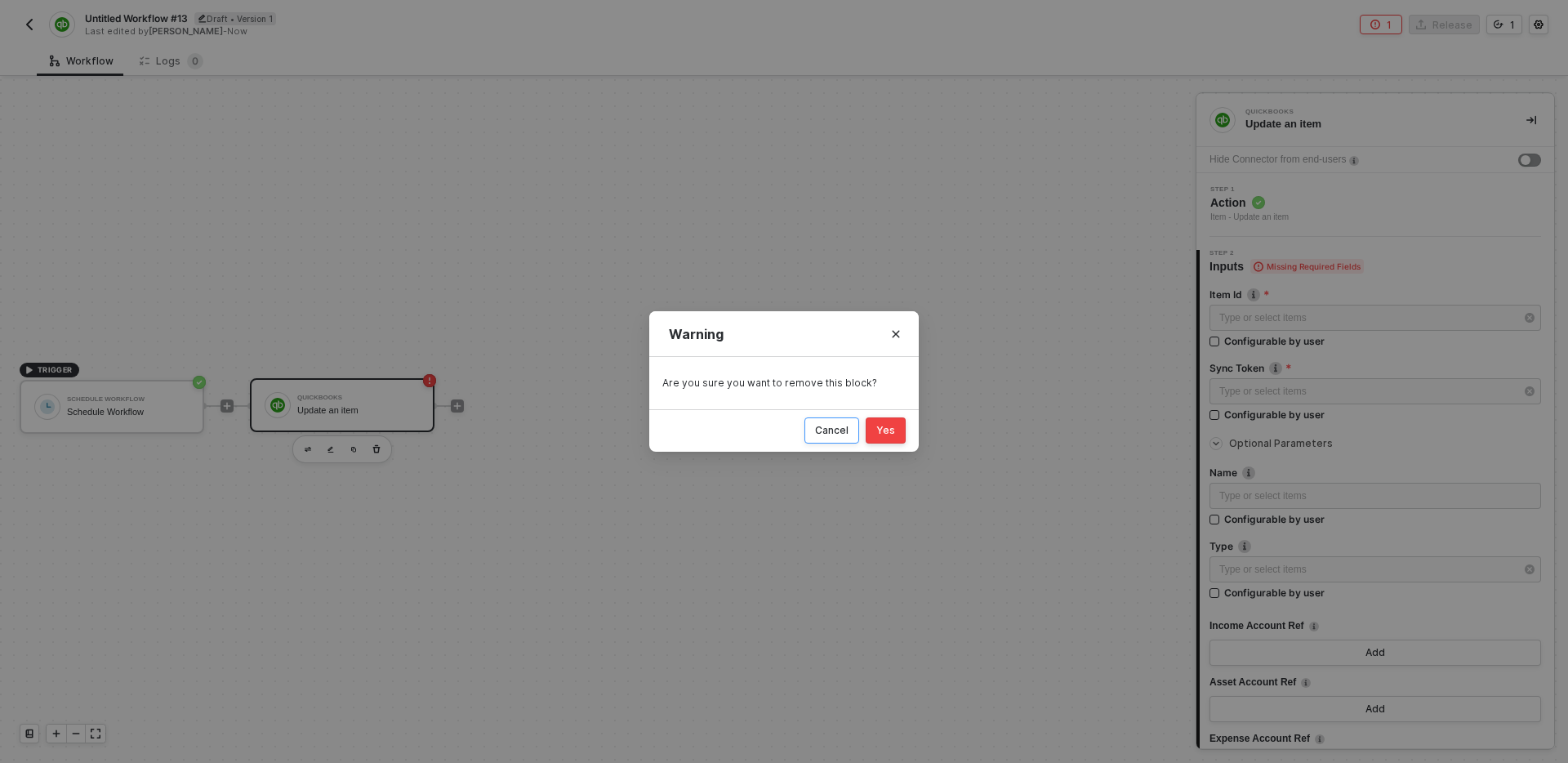
click at [836, 427] on div "Cancel" at bounding box center [832, 430] width 33 height 13
